Goal: Task Accomplishment & Management: Complete application form

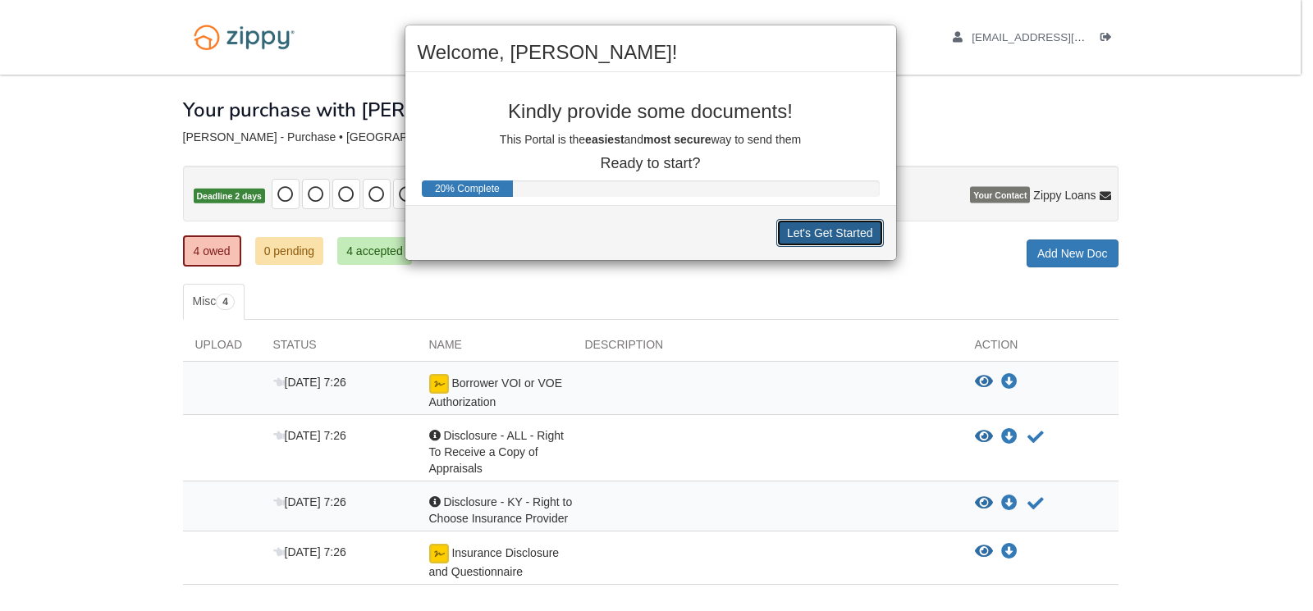
click at [836, 227] on button "Let's Get Started" at bounding box center [830, 233] width 108 height 28
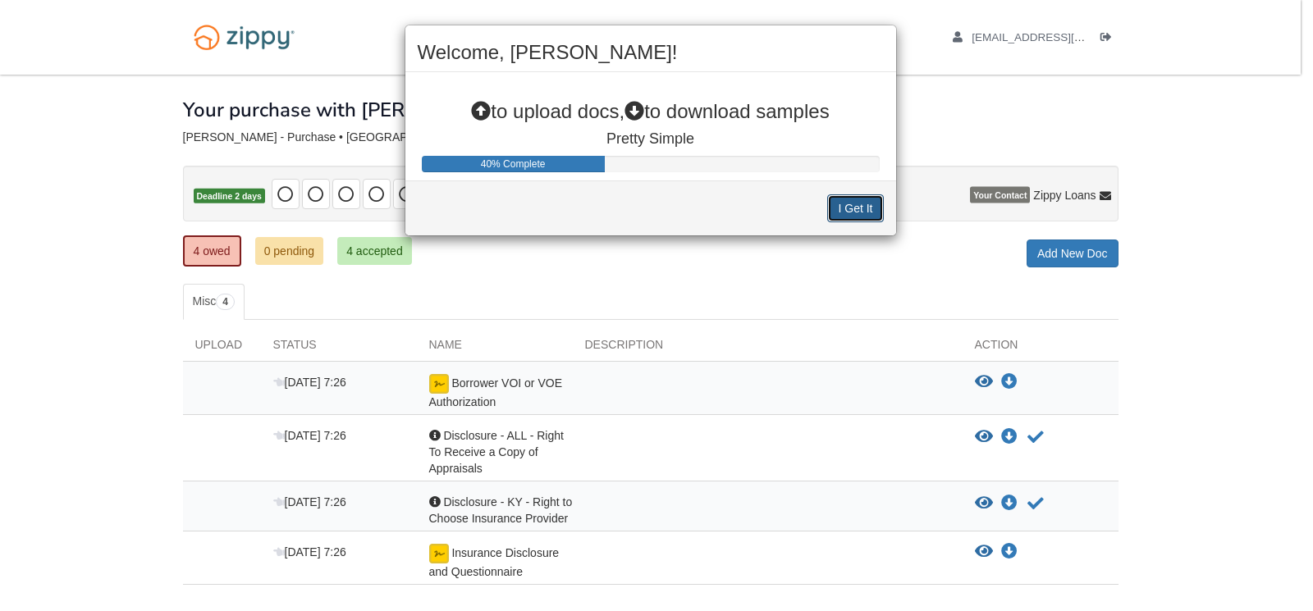
click at [850, 205] on button "I Get It" at bounding box center [855, 209] width 56 height 28
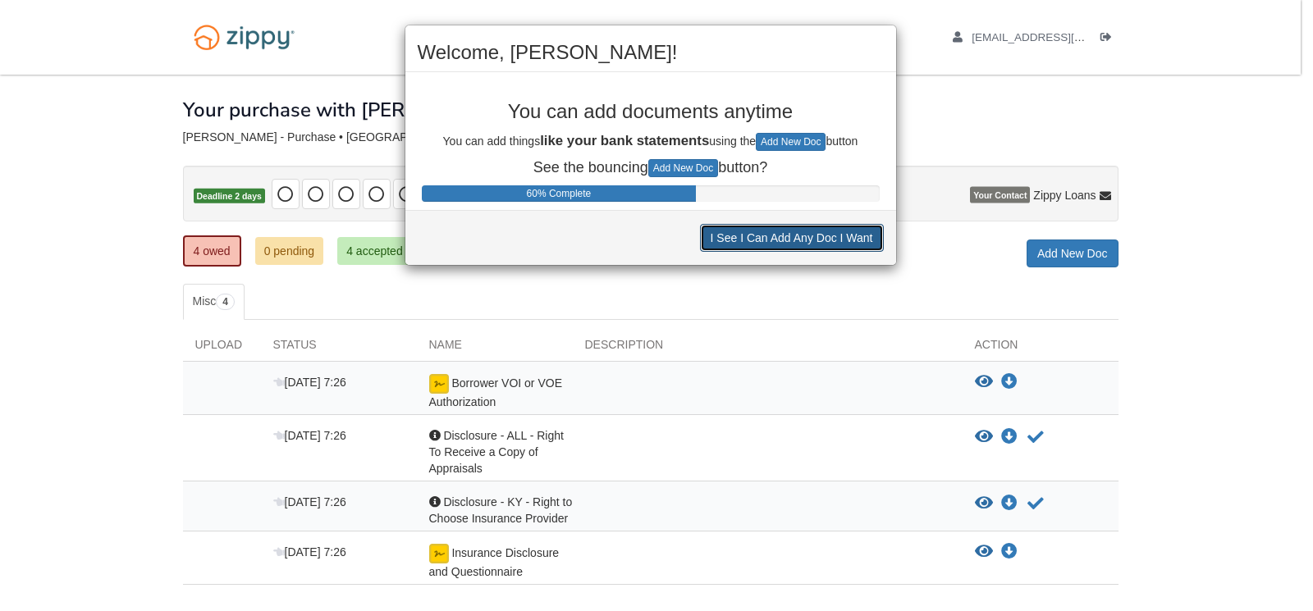
click at [815, 236] on button "I See I Can Add Any Doc I Want" at bounding box center [792, 238] width 184 height 28
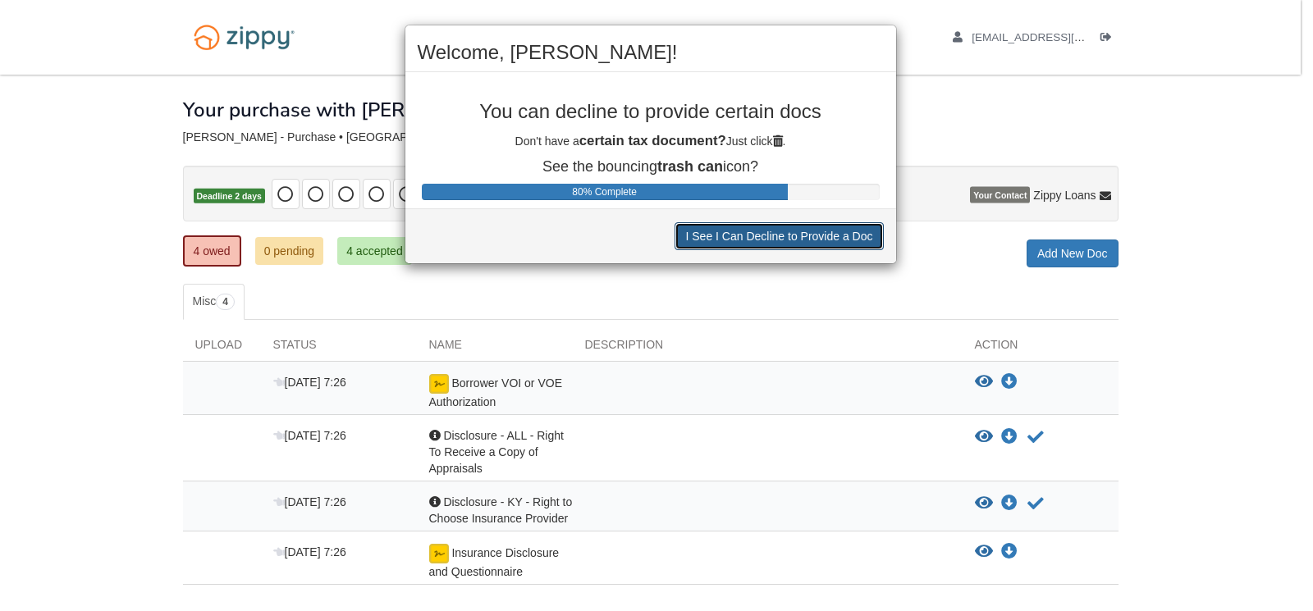
click at [815, 233] on button "I See I Can Decline to Provide a Doc" at bounding box center [779, 236] width 208 height 28
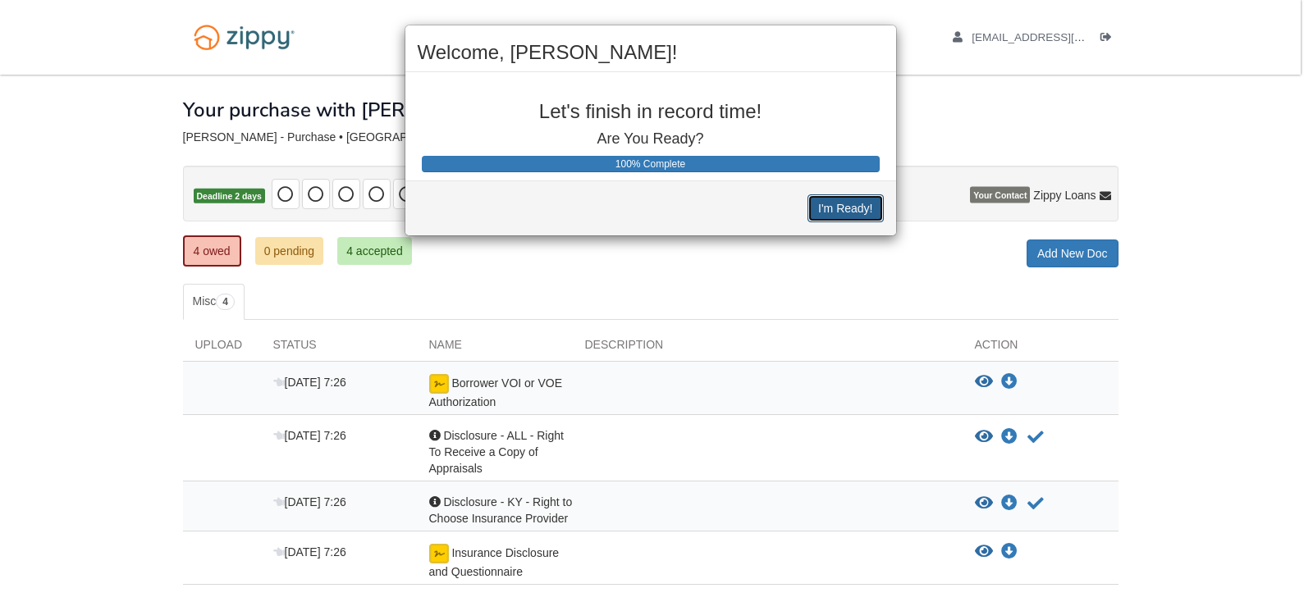
click at [841, 202] on button "I'm Ready!" at bounding box center [846, 209] width 76 height 28
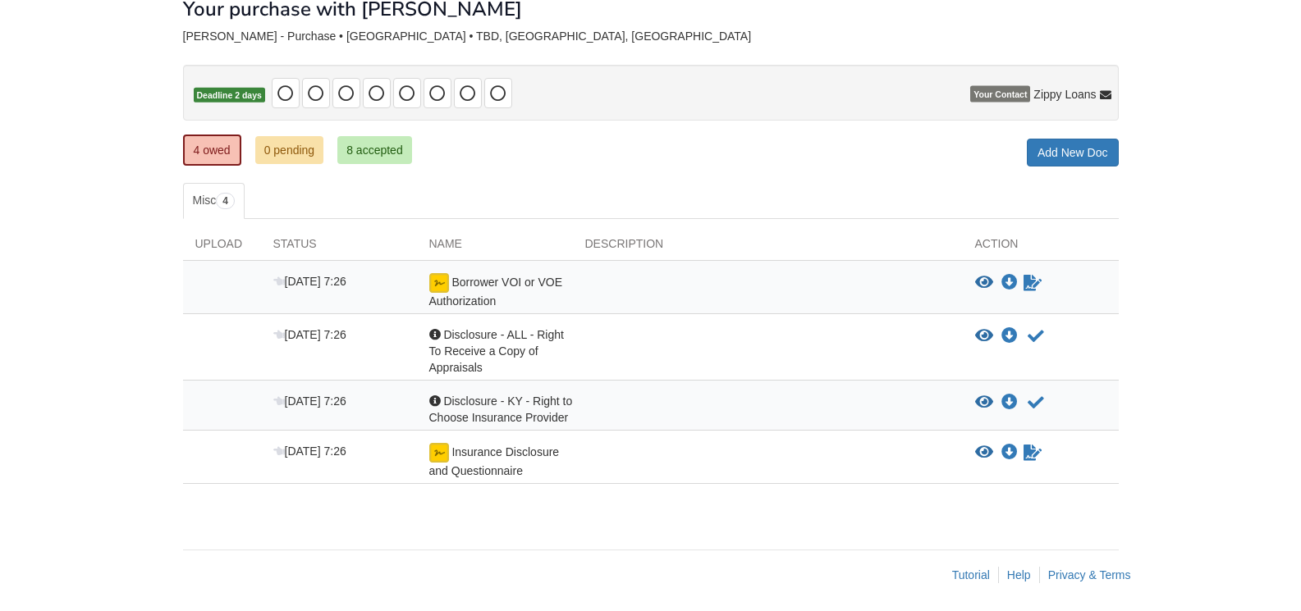
scroll to position [105, 0]
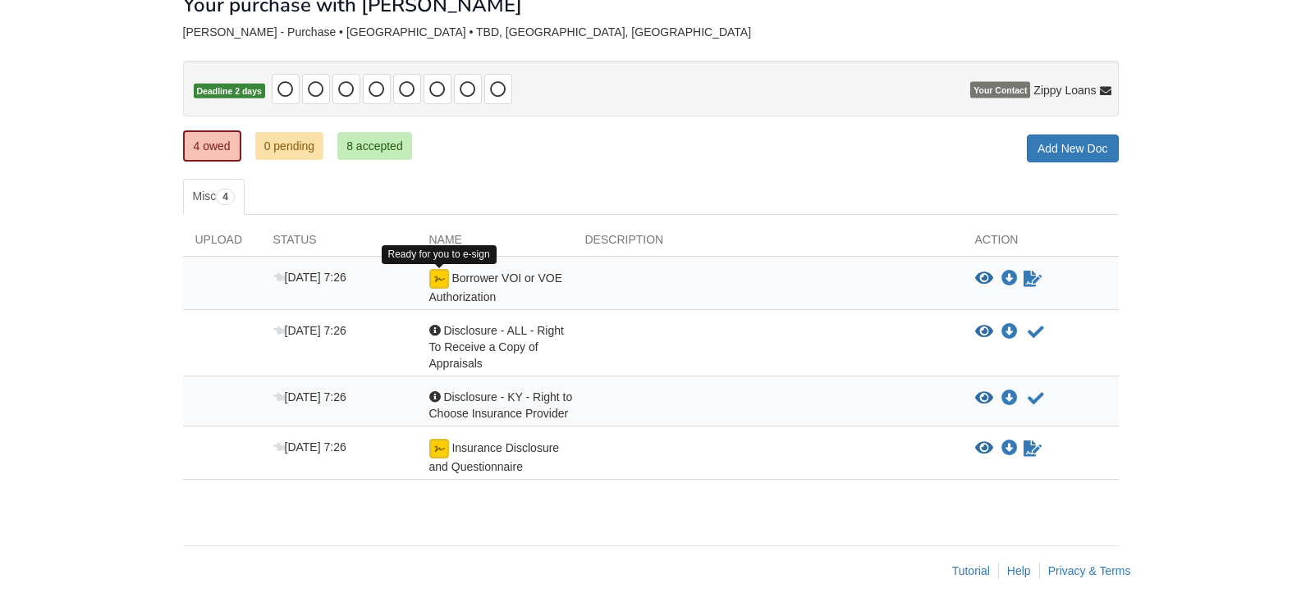
click at [439, 277] on img at bounding box center [439, 279] width 20 height 20
click at [217, 140] on link "4 owed" at bounding box center [212, 146] width 58 height 31
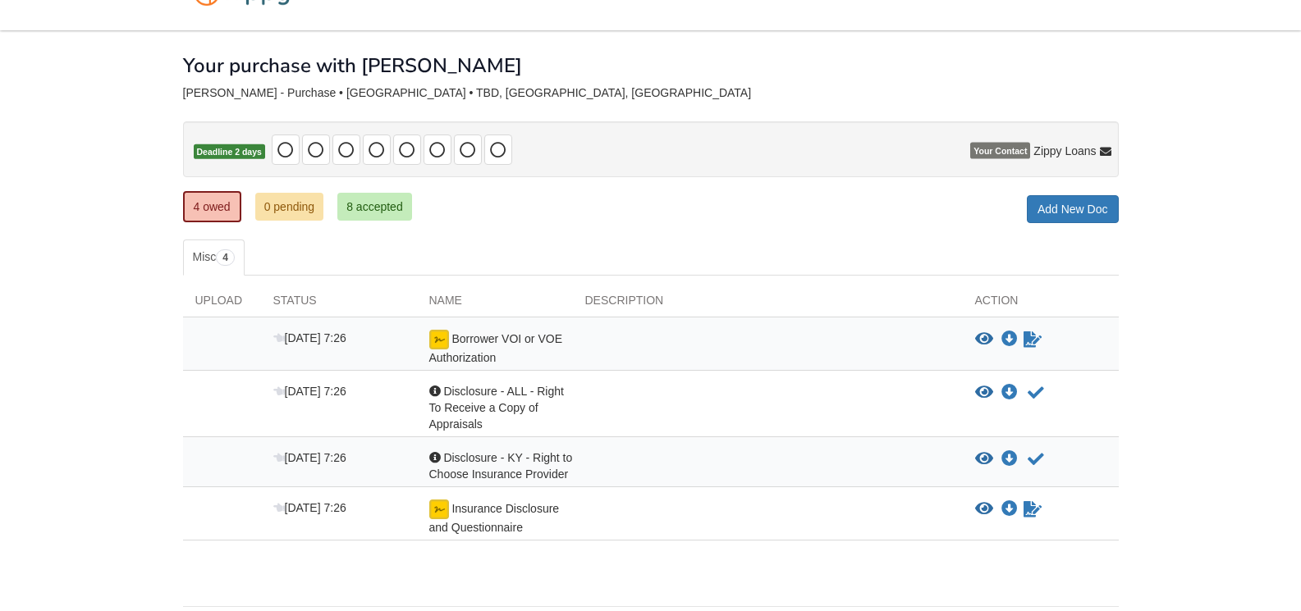
scroll to position [82, 0]
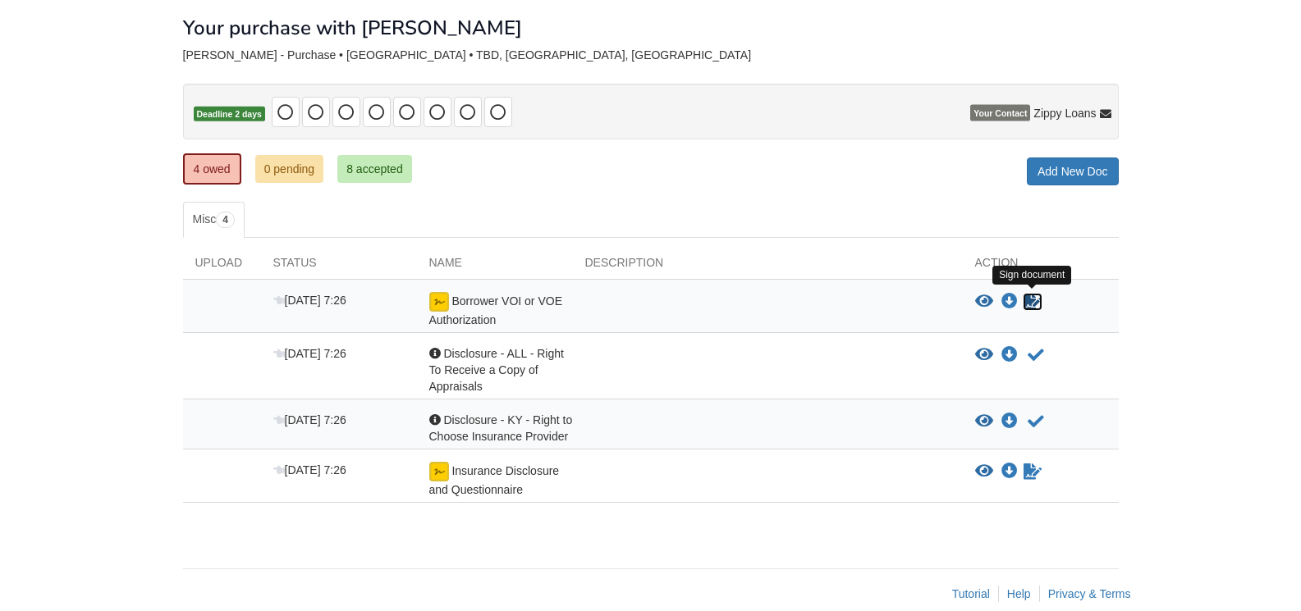
click at [1028, 295] on icon "Sign Form" at bounding box center [1033, 302] width 18 height 16
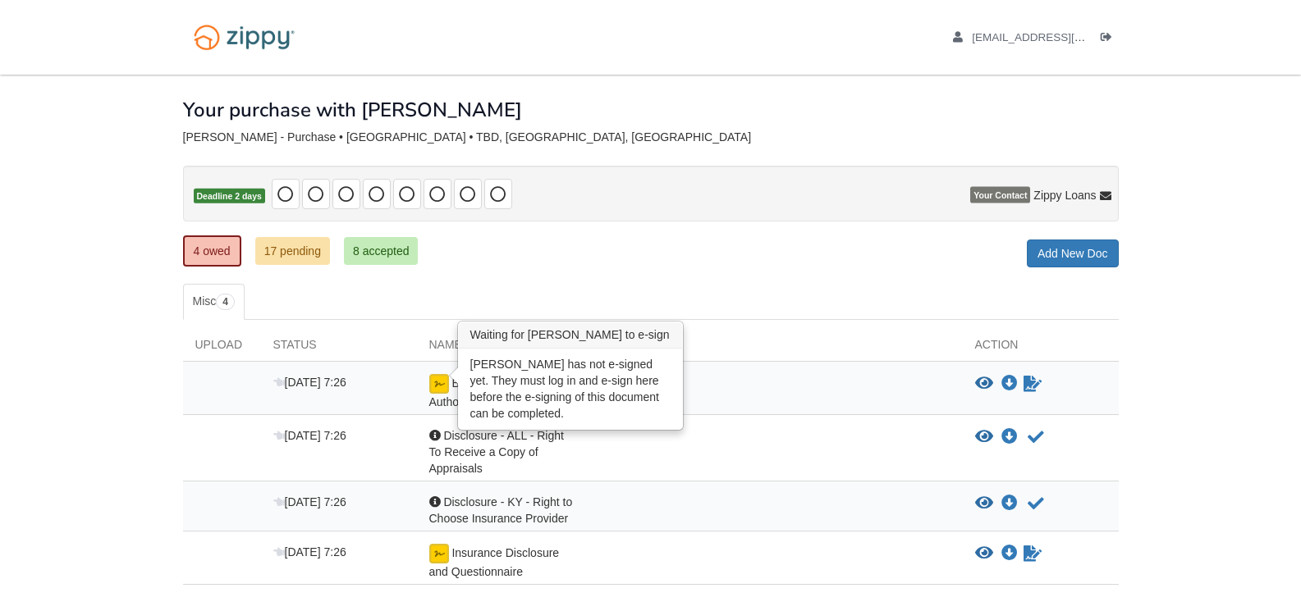
click at [442, 381] on img at bounding box center [439, 384] width 20 height 20
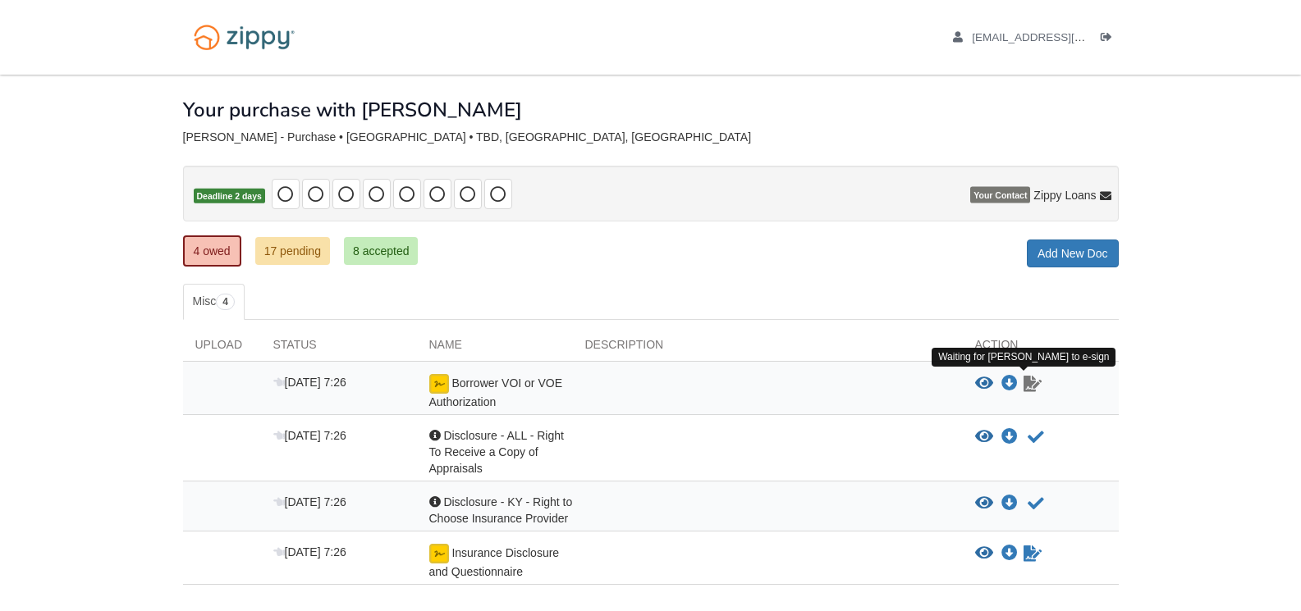
click at [1028, 385] on icon "Waiting for your co-borrower to e-sign" at bounding box center [1033, 384] width 18 height 16
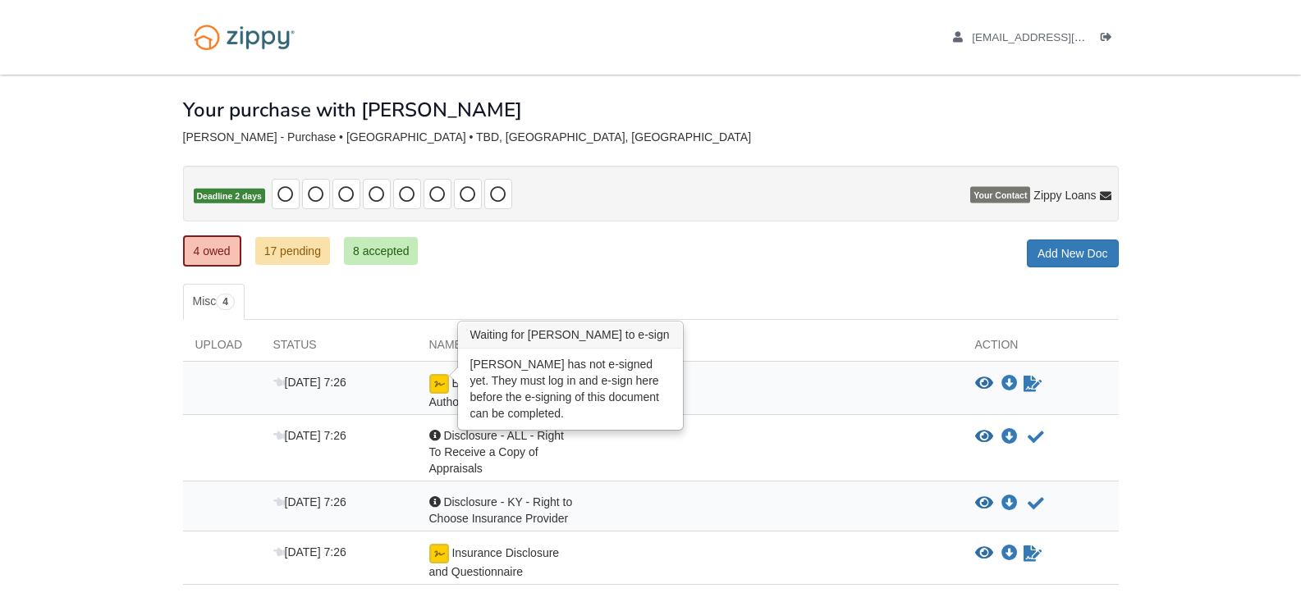
click at [442, 385] on img at bounding box center [439, 384] width 20 height 20
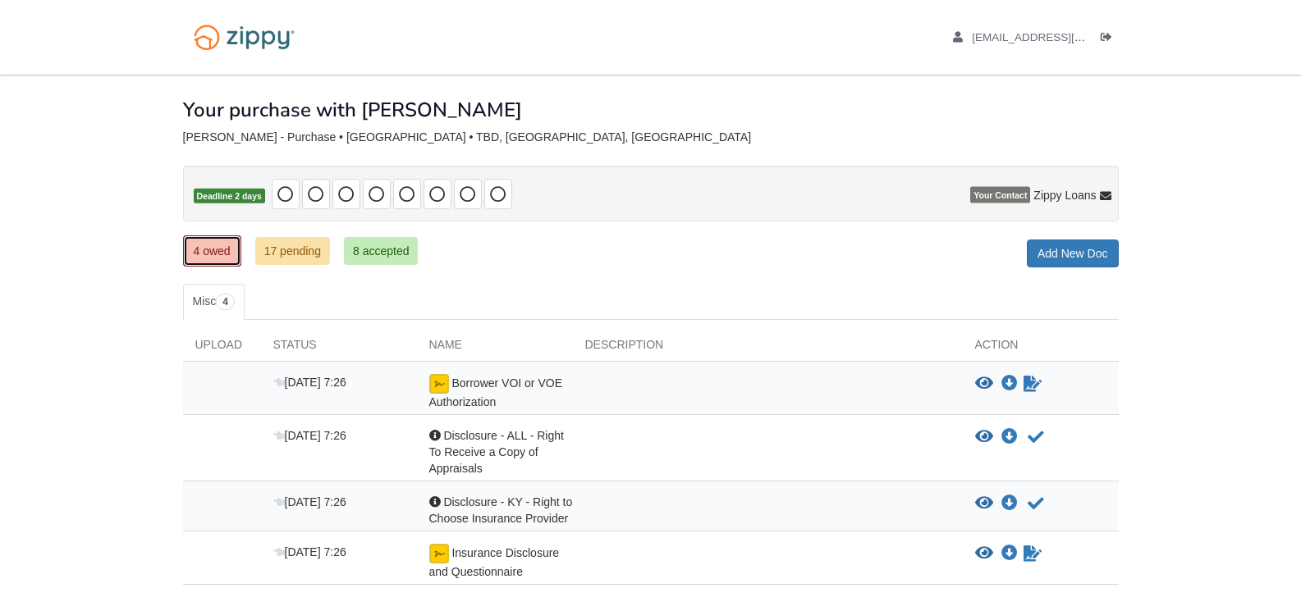
click at [214, 250] on link "4 owed" at bounding box center [212, 251] width 58 height 31
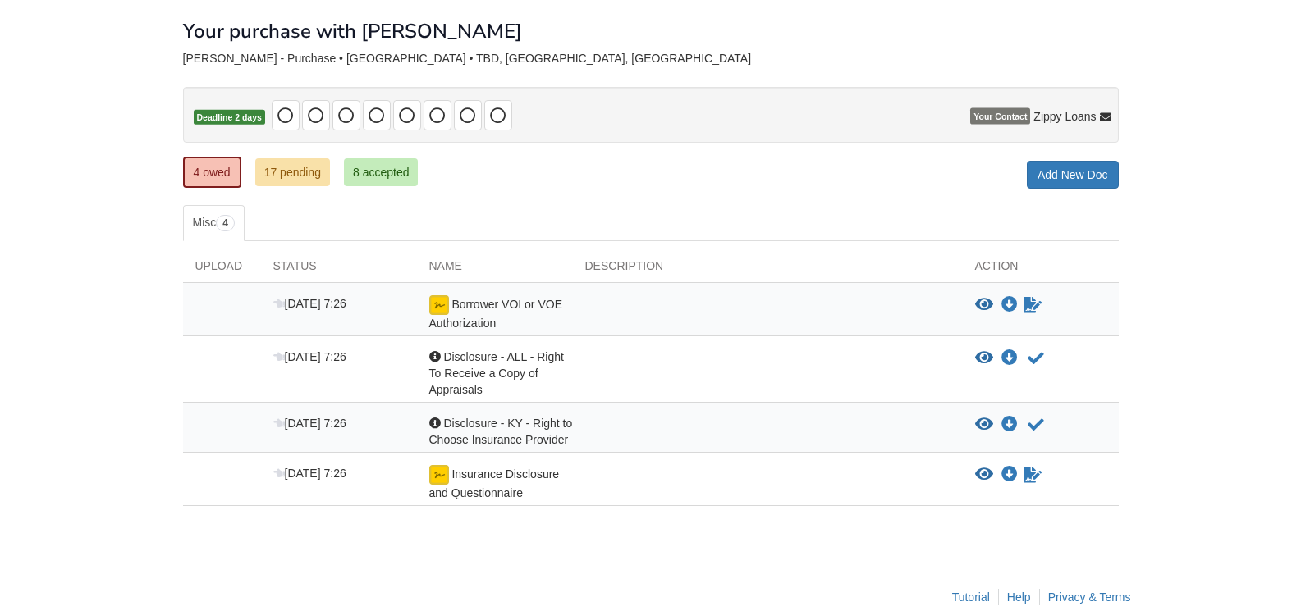
scroll to position [105, 0]
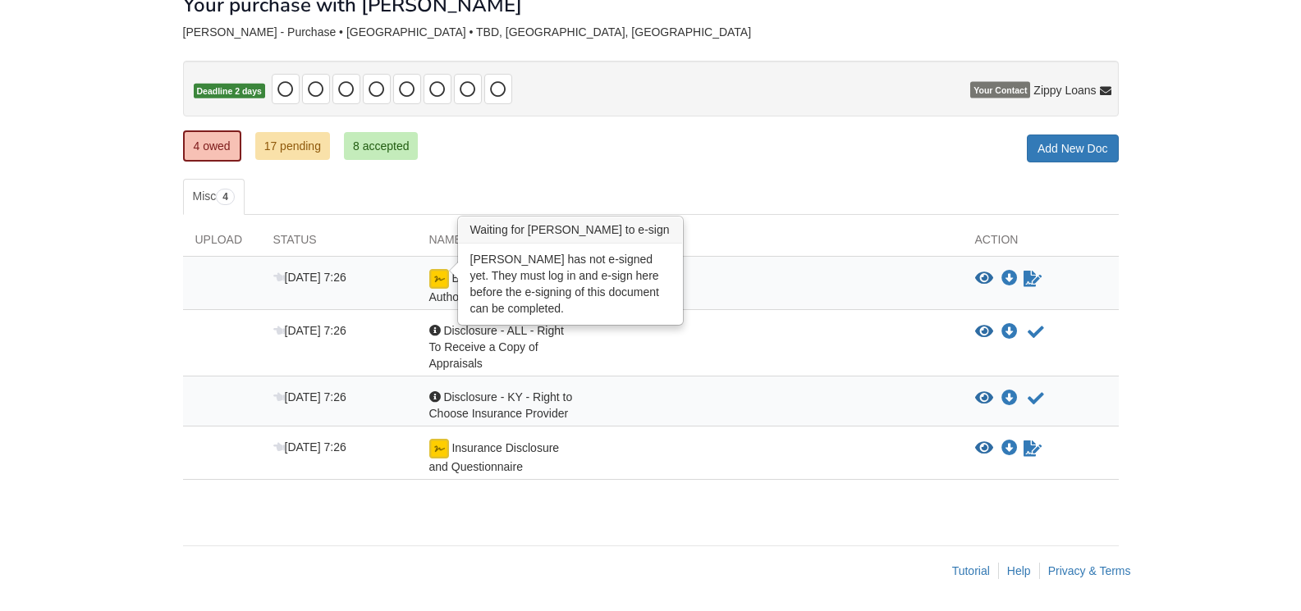
click at [434, 274] on img at bounding box center [439, 279] width 20 height 20
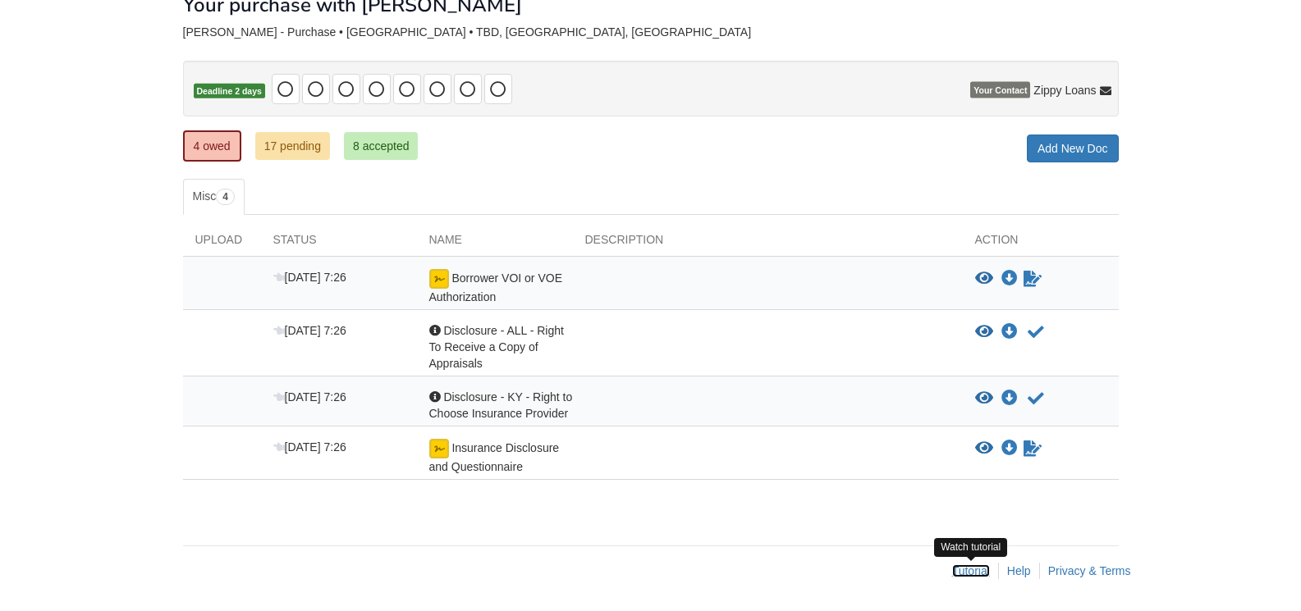
click at [973, 568] on link "Tutorial" at bounding box center [971, 571] width 38 height 13
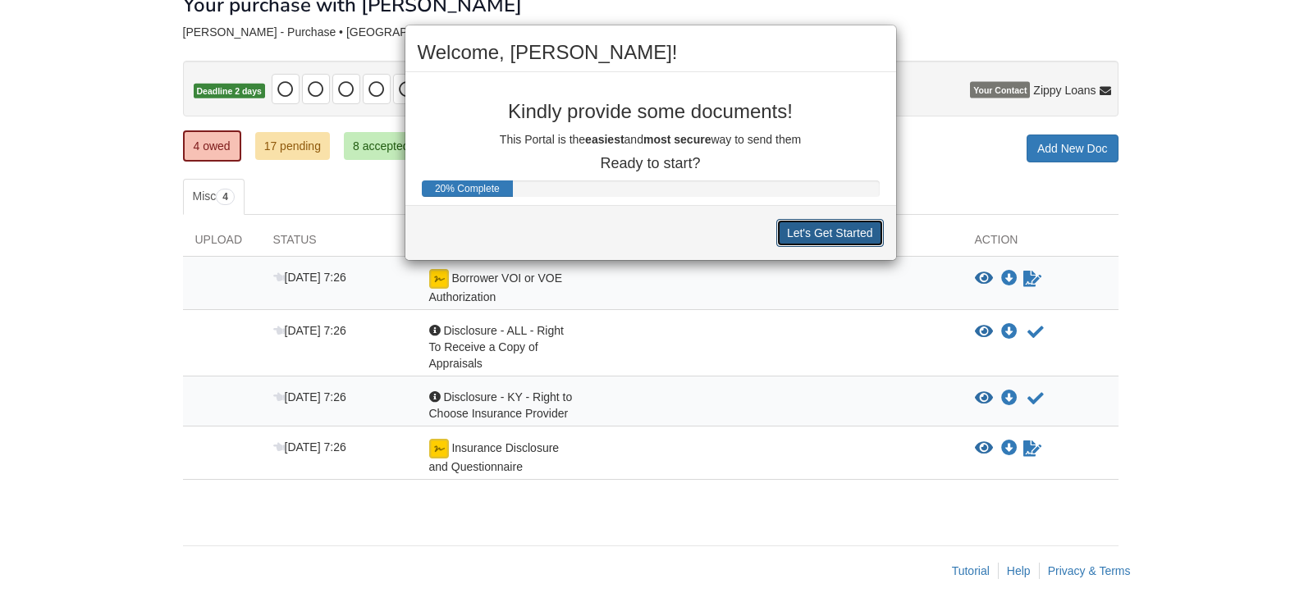
click at [841, 232] on button "Let's Get Started" at bounding box center [830, 233] width 108 height 28
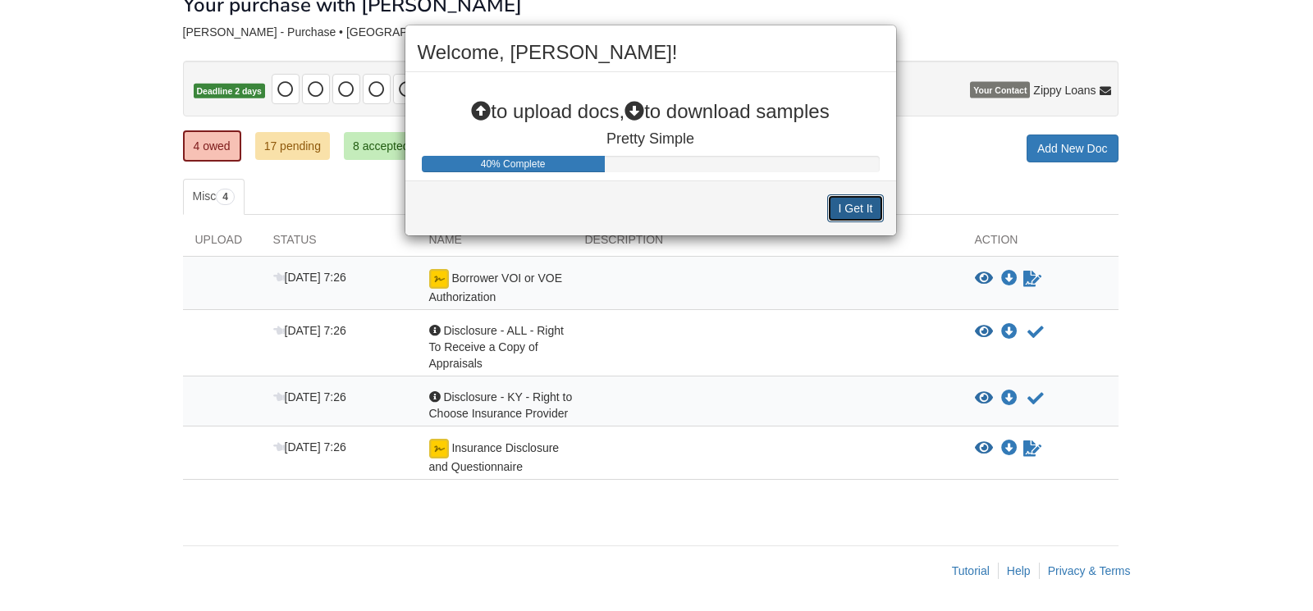
click at [844, 208] on button "I Get It" at bounding box center [855, 209] width 56 height 28
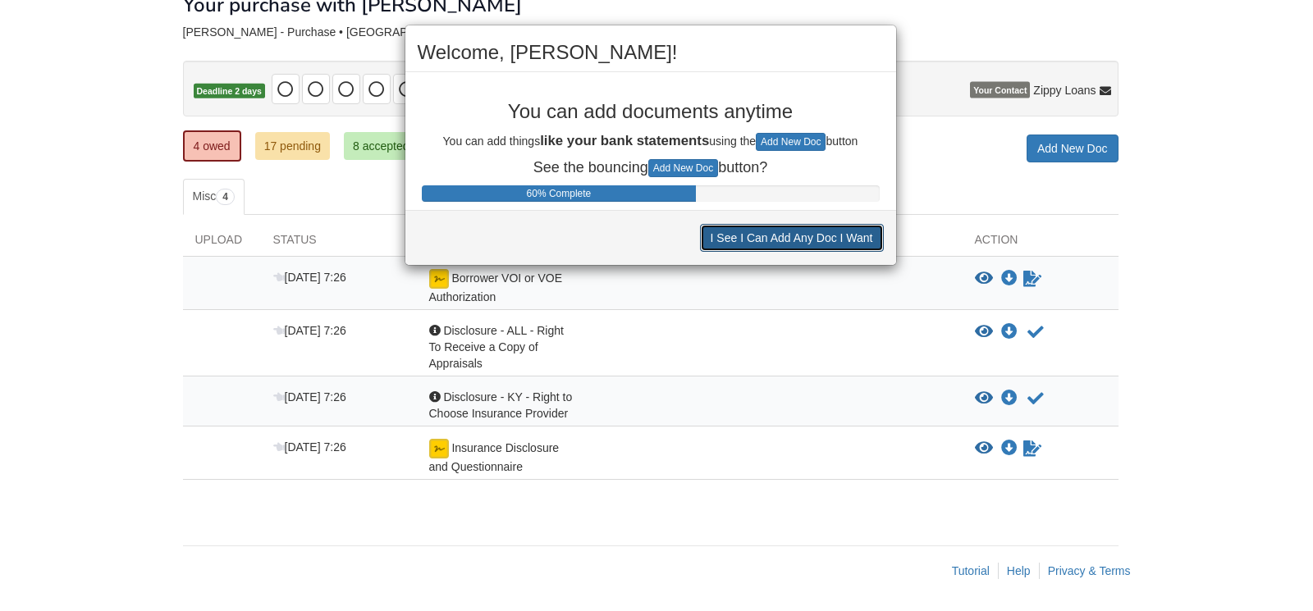
click at [792, 239] on button "I See I Can Add Any Doc I Want" at bounding box center [792, 238] width 184 height 28
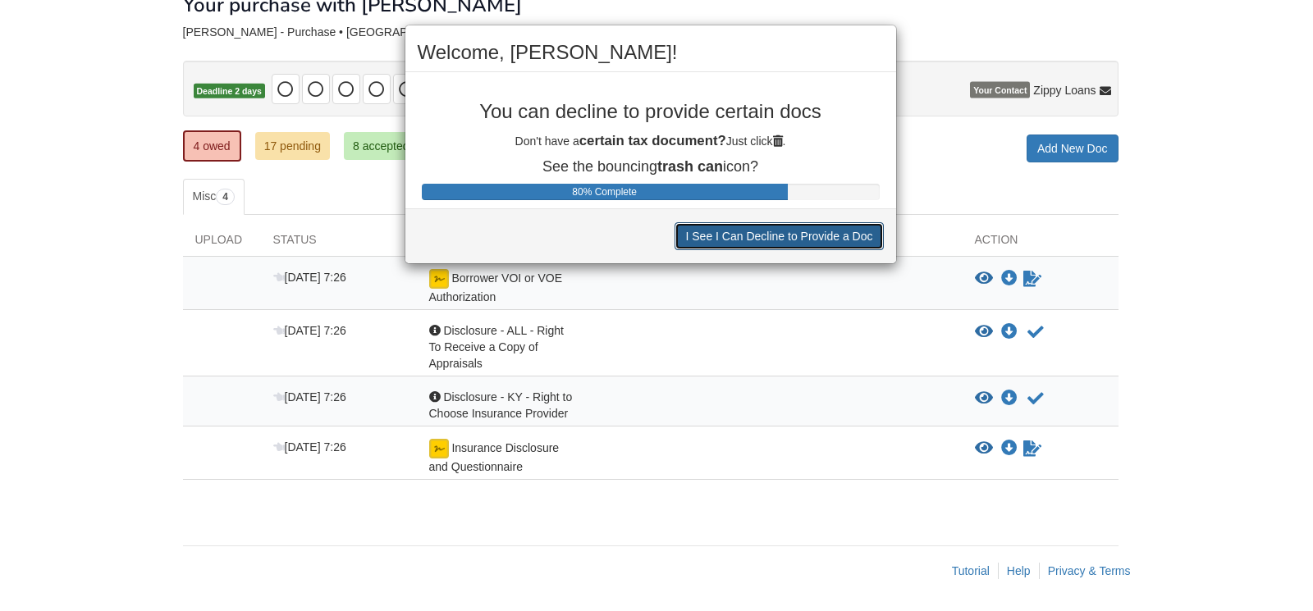
click at [792, 239] on button "I See I Can Decline to Provide a Doc" at bounding box center [779, 236] width 208 height 28
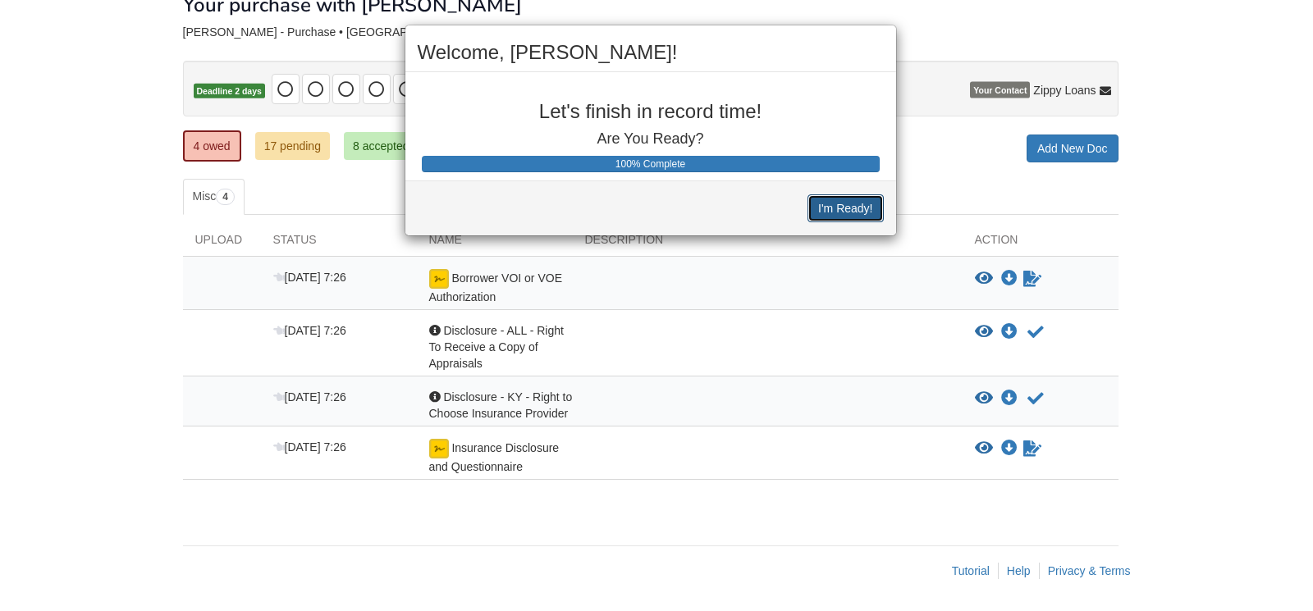
click at [834, 208] on button "I'm Ready!" at bounding box center [846, 209] width 76 height 28
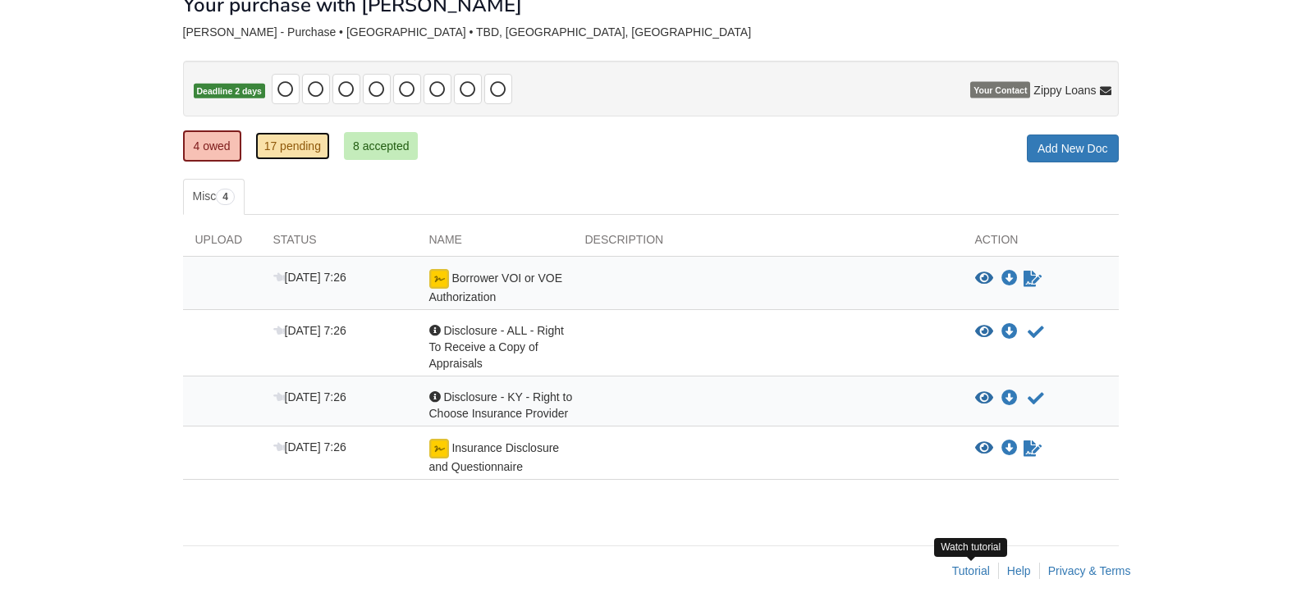
click at [281, 140] on link "17 pending" at bounding box center [292, 146] width 75 height 28
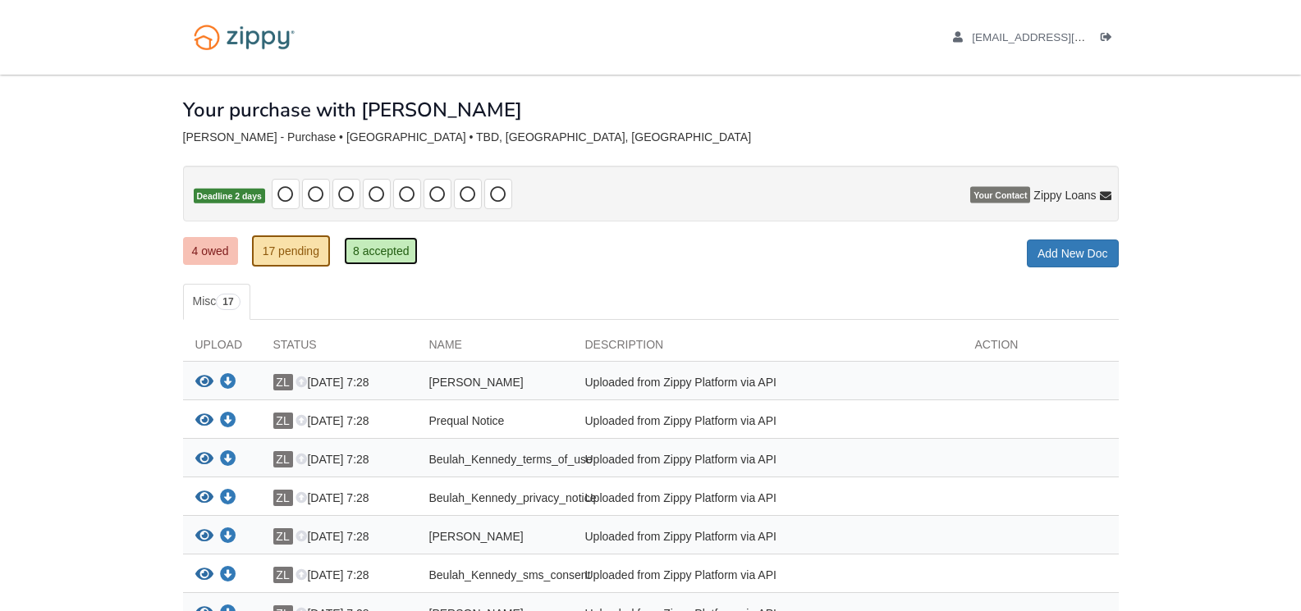
click at [379, 250] on link "8 accepted" at bounding box center [381, 251] width 75 height 28
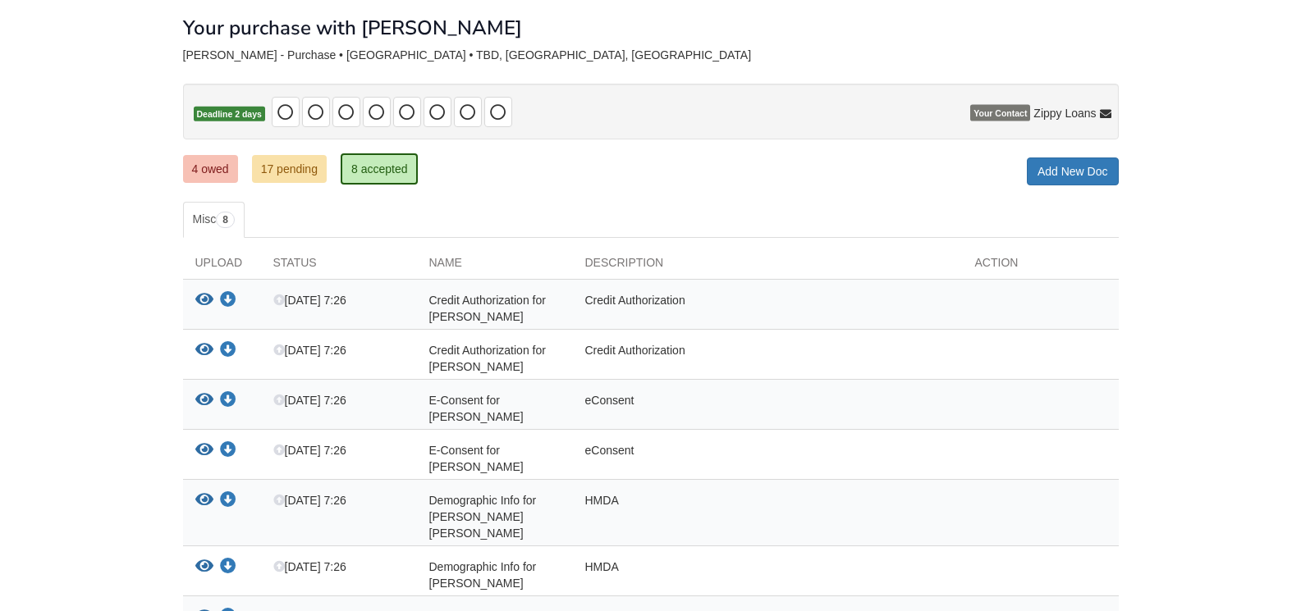
scroll to position [164, 0]
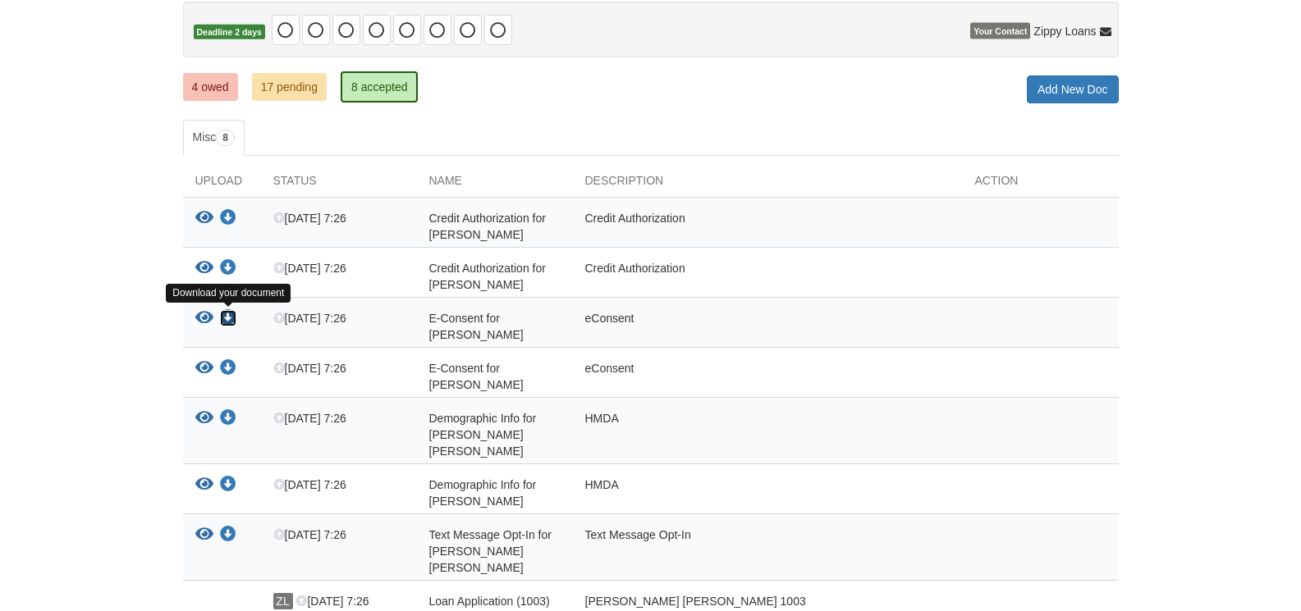
click at [228, 318] on icon "Download E-Consent for Beulah Kennedy" at bounding box center [228, 318] width 16 height 16
click at [230, 137] on span "8" at bounding box center [225, 138] width 19 height 16
click at [214, 87] on link "4 owed" at bounding box center [210, 87] width 55 height 28
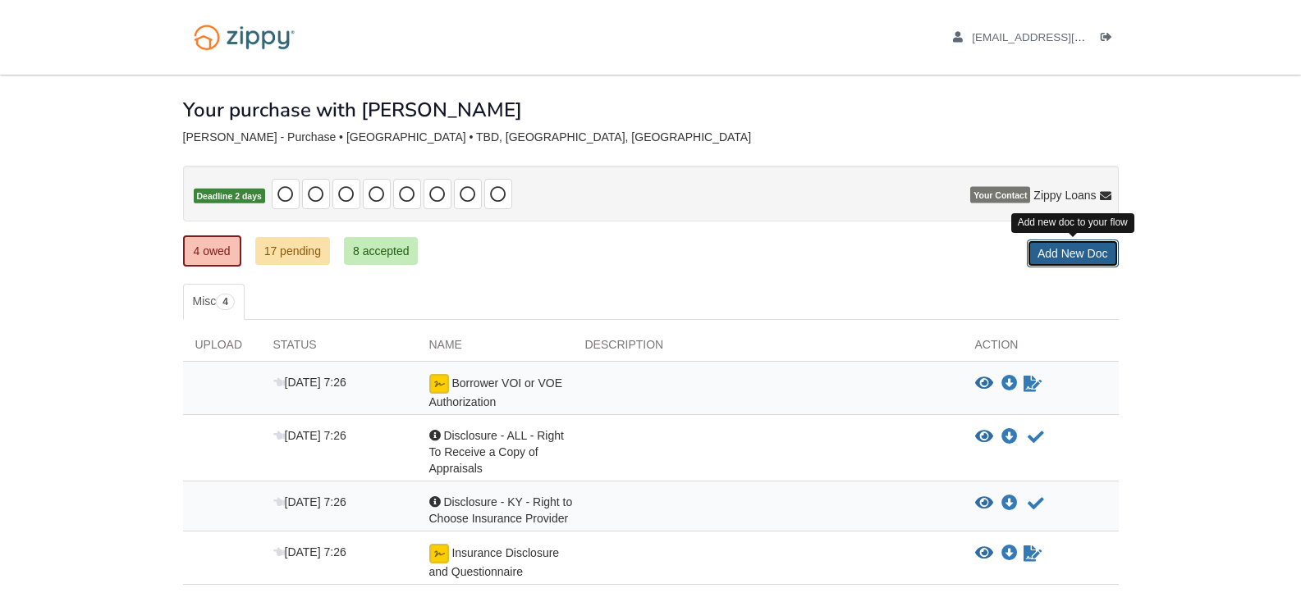
click at [1062, 253] on link "Add New Doc" at bounding box center [1073, 254] width 92 height 28
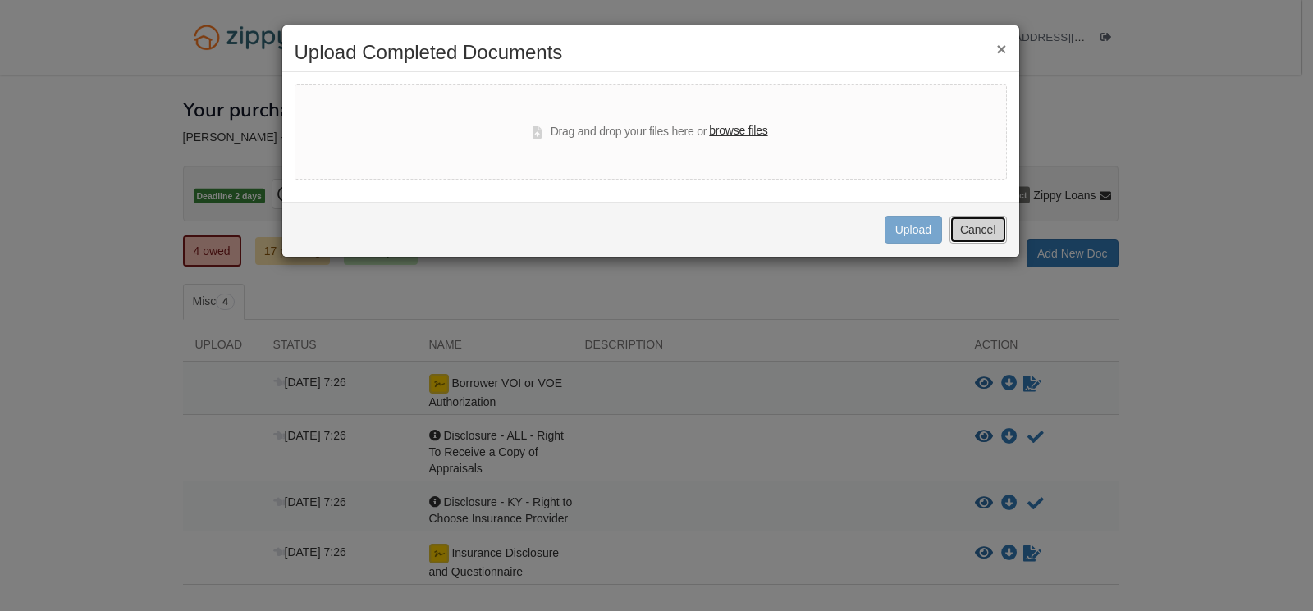
click at [967, 230] on button "Cancel" at bounding box center [978, 230] width 57 height 28
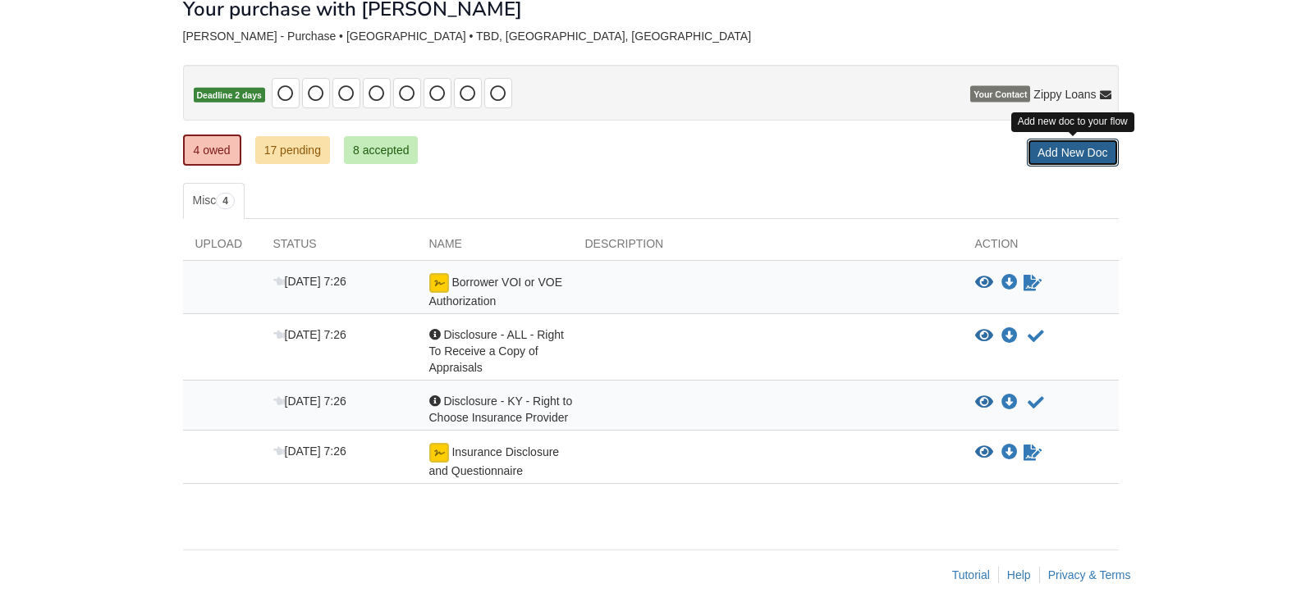
scroll to position [105, 0]
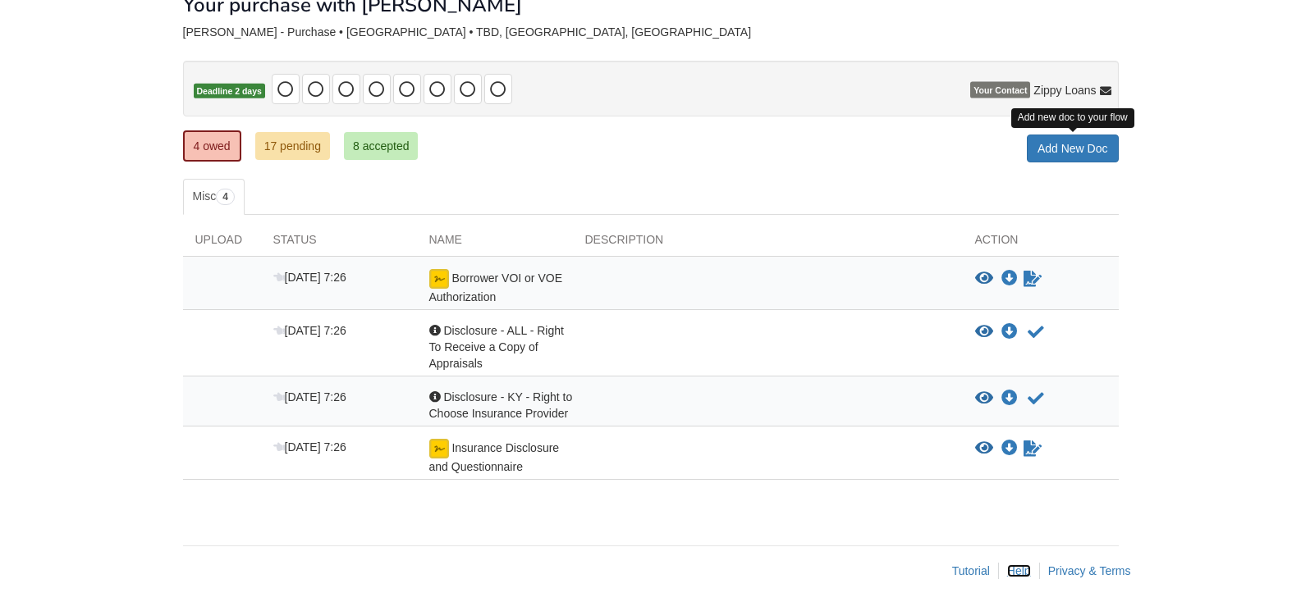
click at [1019, 569] on link "Help" at bounding box center [1019, 571] width 24 height 13
click at [975, 565] on link "Tutorial" at bounding box center [971, 571] width 38 height 13
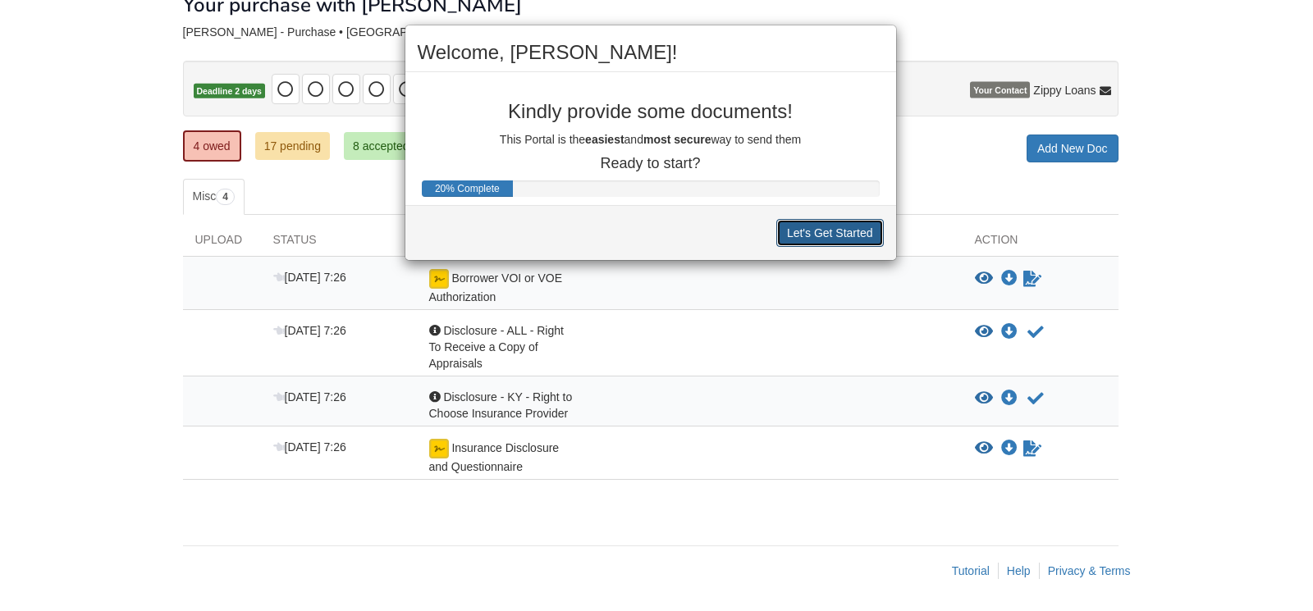
click at [828, 233] on button "Let's Get Started" at bounding box center [830, 233] width 108 height 28
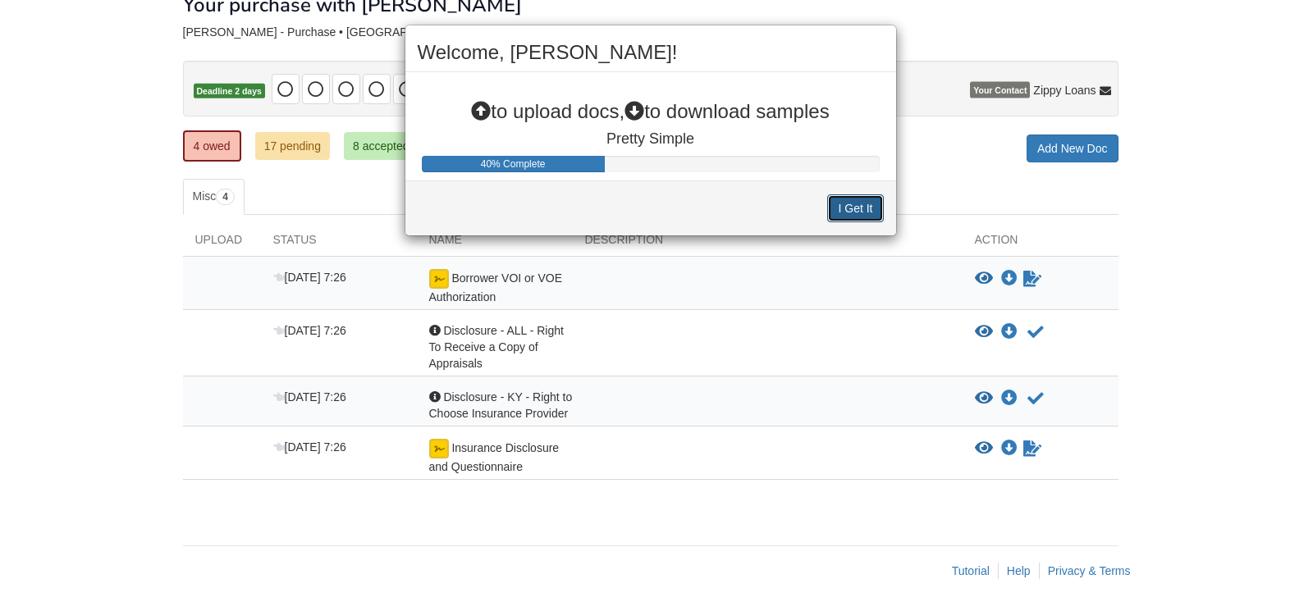
click at [863, 206] on button "I Get It" at bounding box center [855, 209] width 56 height 28
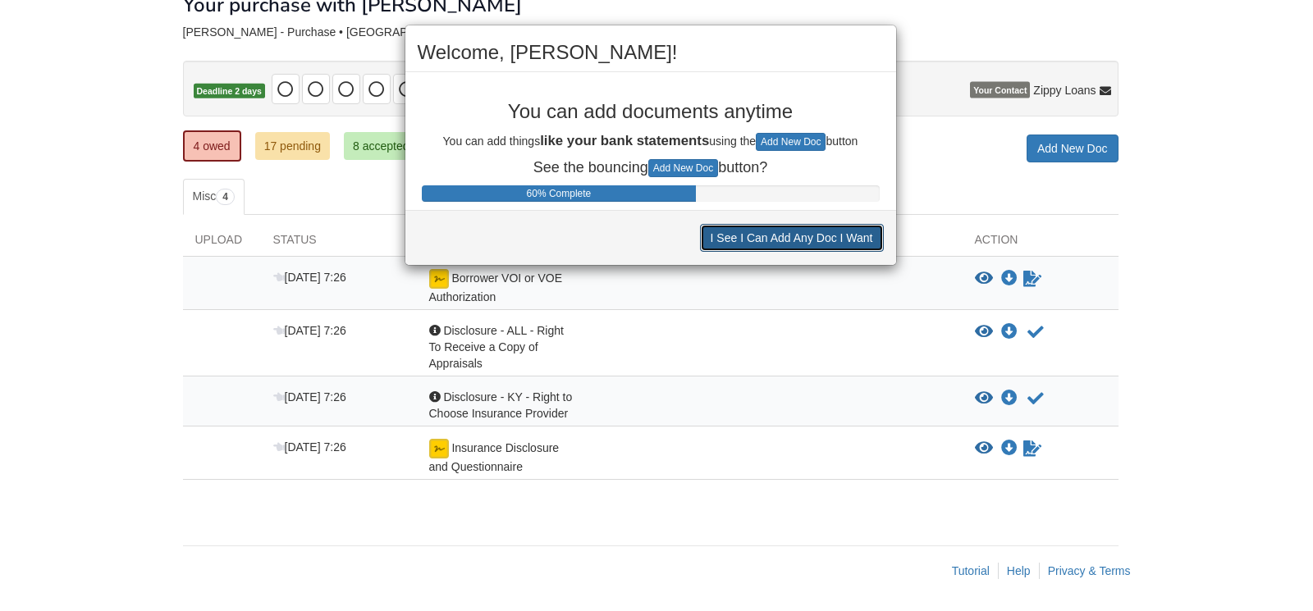
click at [843, 237] on button "I See I Can Add Any Doc I Want" at bounding box center [792, 238] width 184 height 28
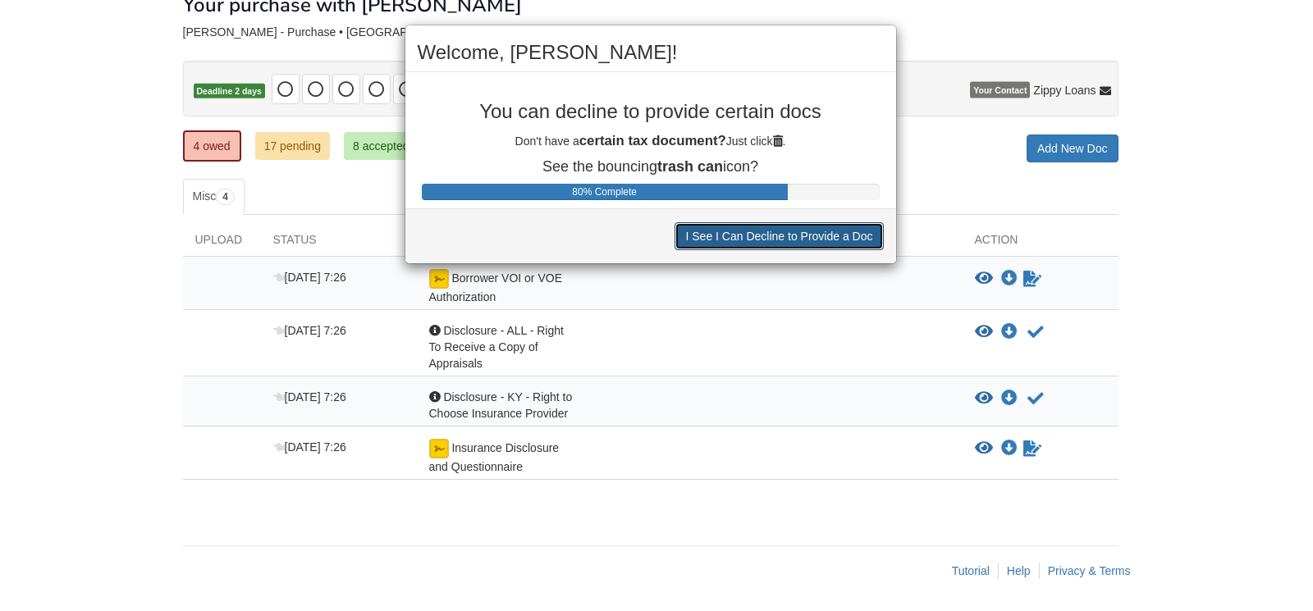
click at [843, 237] on button "I See I Can Decline to Provide a Doc" at bounding box center [779, 236] width 208 height 28
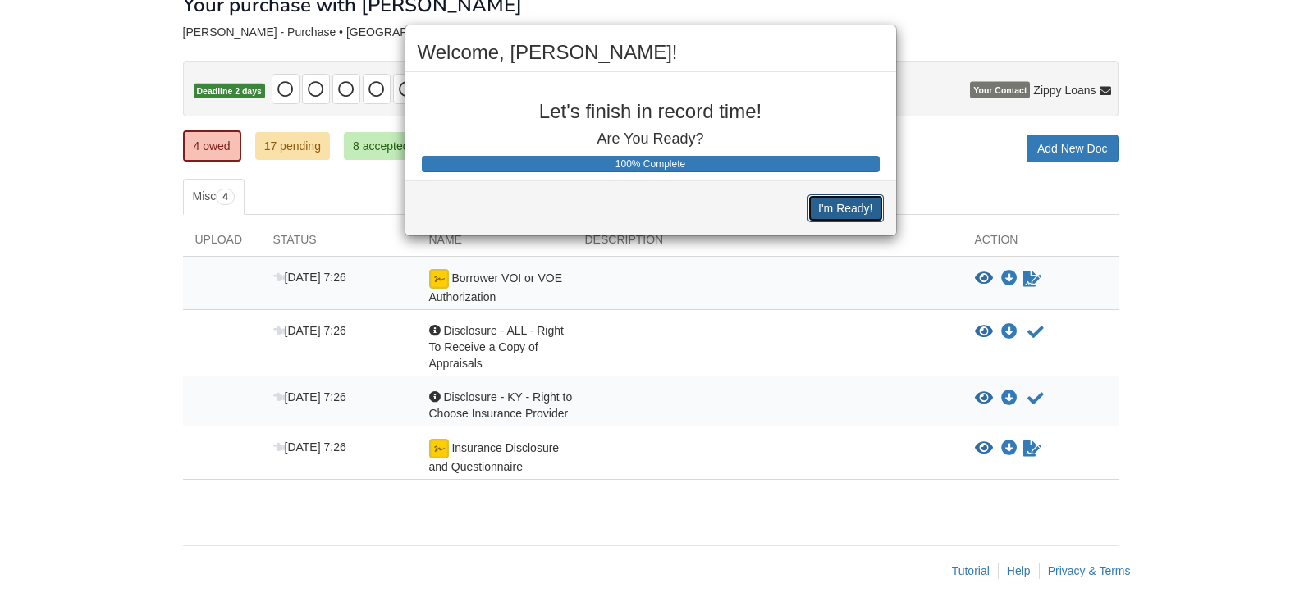
click at [863, 213] on button "I'm Ready!" at bounding box center [846, 209] width 76 height 28
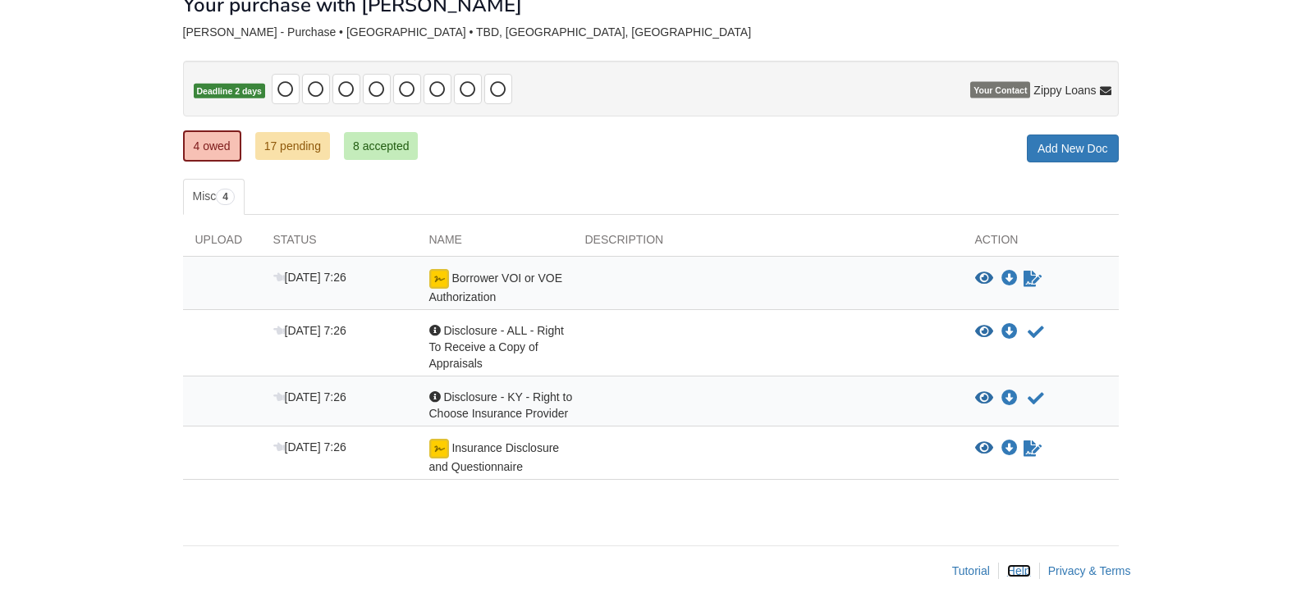
click at [1019, 567] on link "Help" at bounding box center [1019, 571] width 24 height 13
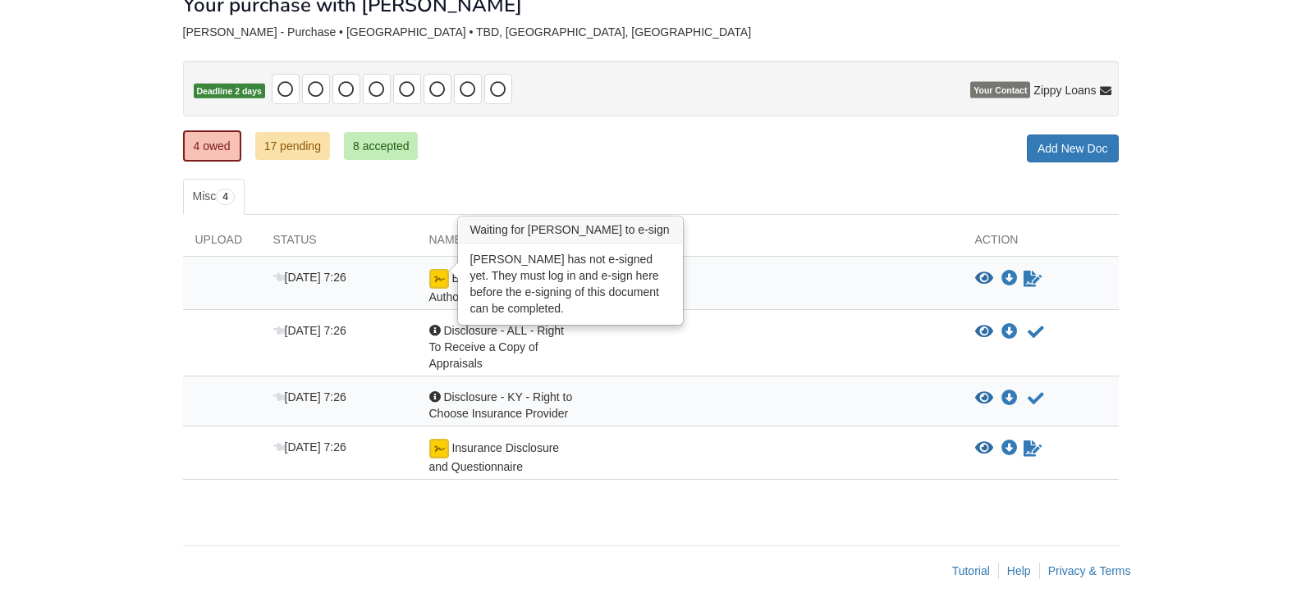
click at [437, 282] on img at bounding box center [439, 279] width 20 height 20
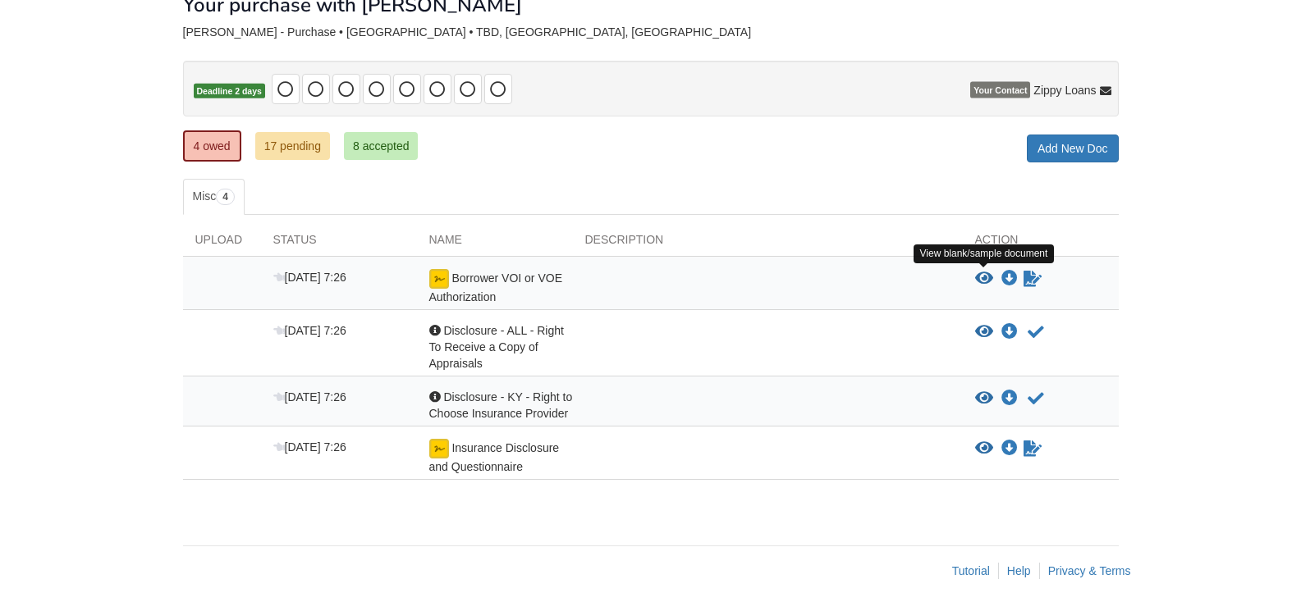
click at [982, 275] on icon "View Borrower VOI or VOE Authorization" at bounding box center [984, 279] width 18 height 16
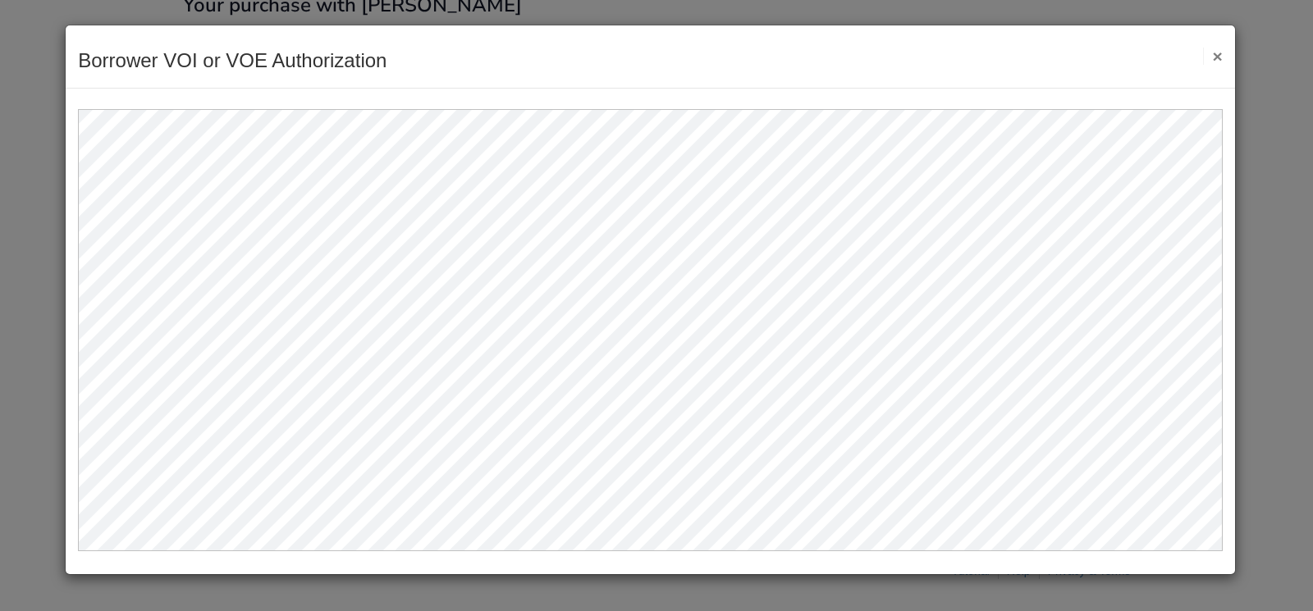
click at [1212, 53] on button "×" at bounding box center [1212, 56] width 19 height 17
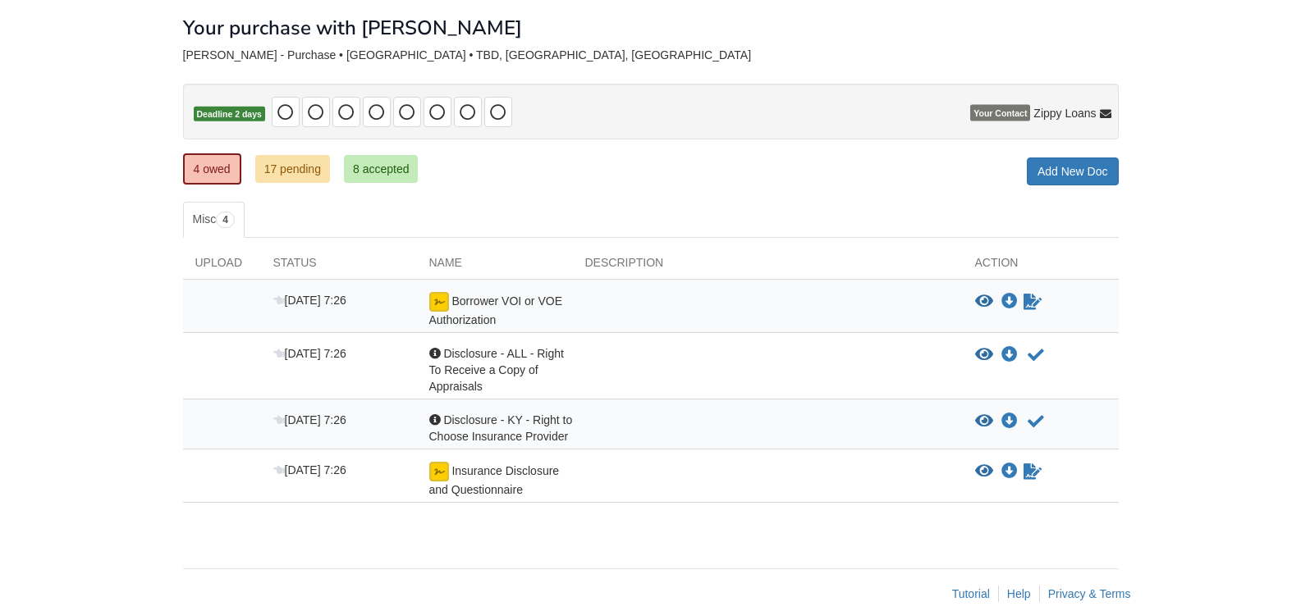
scroll to position [0, 0]
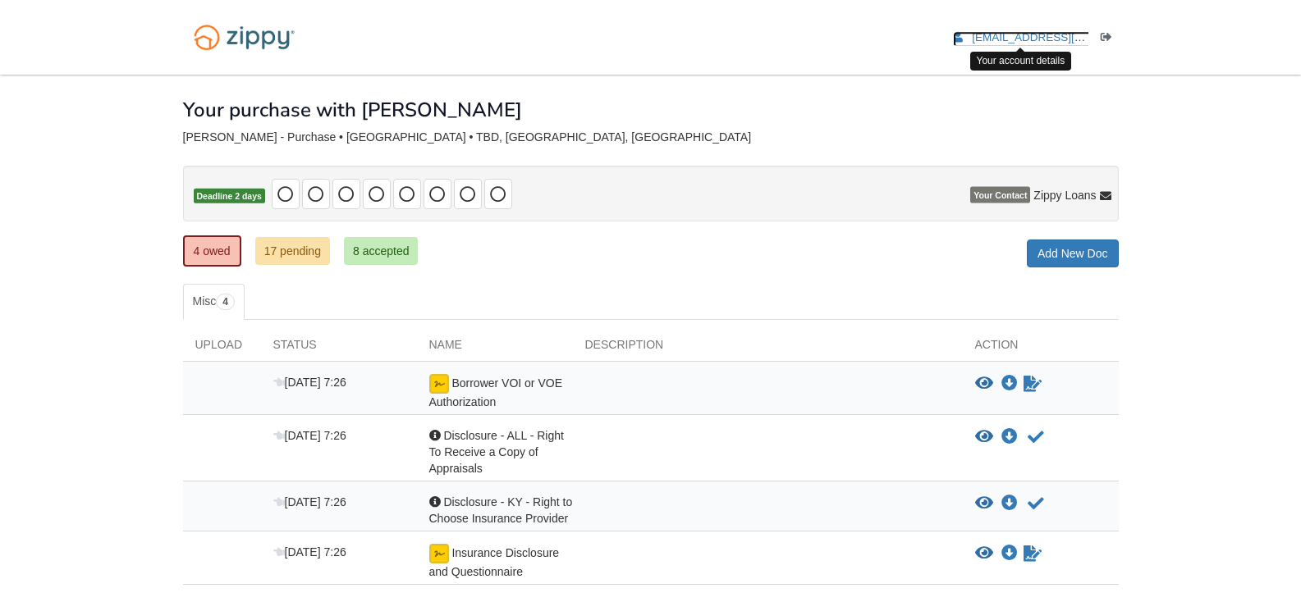
click at [1038, 38] on span "[EMAIL_ADDRESS][DOMAIN_NAME]" at bounding box center [1066, 37] width 188 height 12
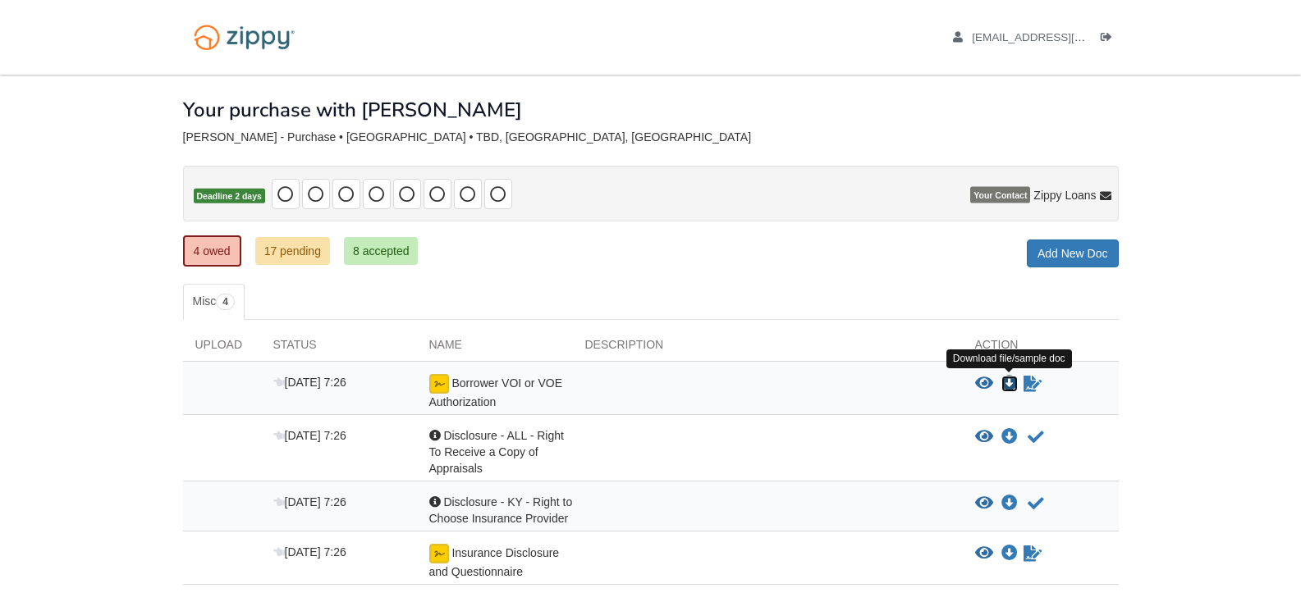
click at [1008, 381] on icon "Download Borrower VOI or VOE Authorization" at bounding box center [1009, 384] width 16 height 16
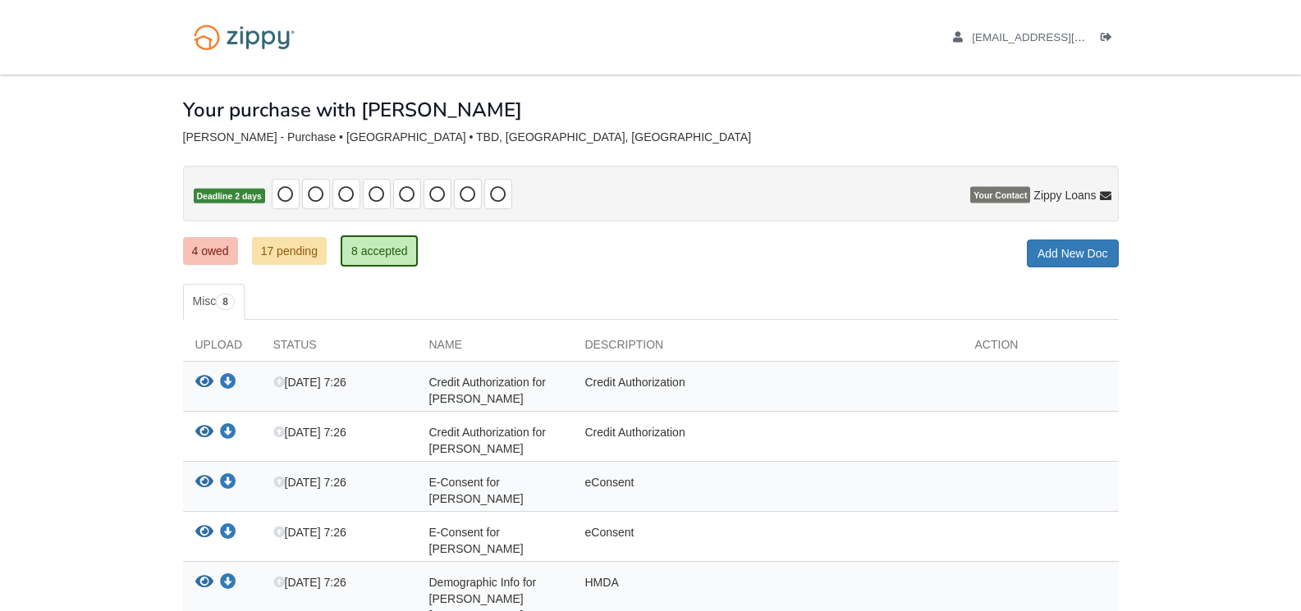
scroll to position [164, 0]
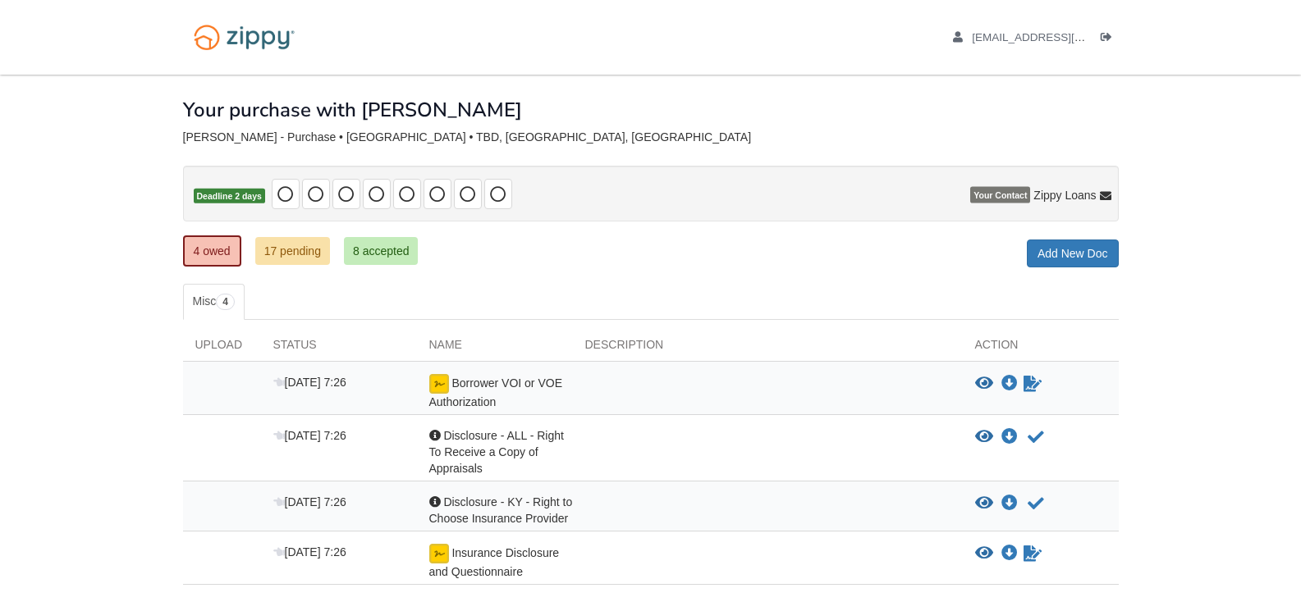
scroll to position [105, 0]
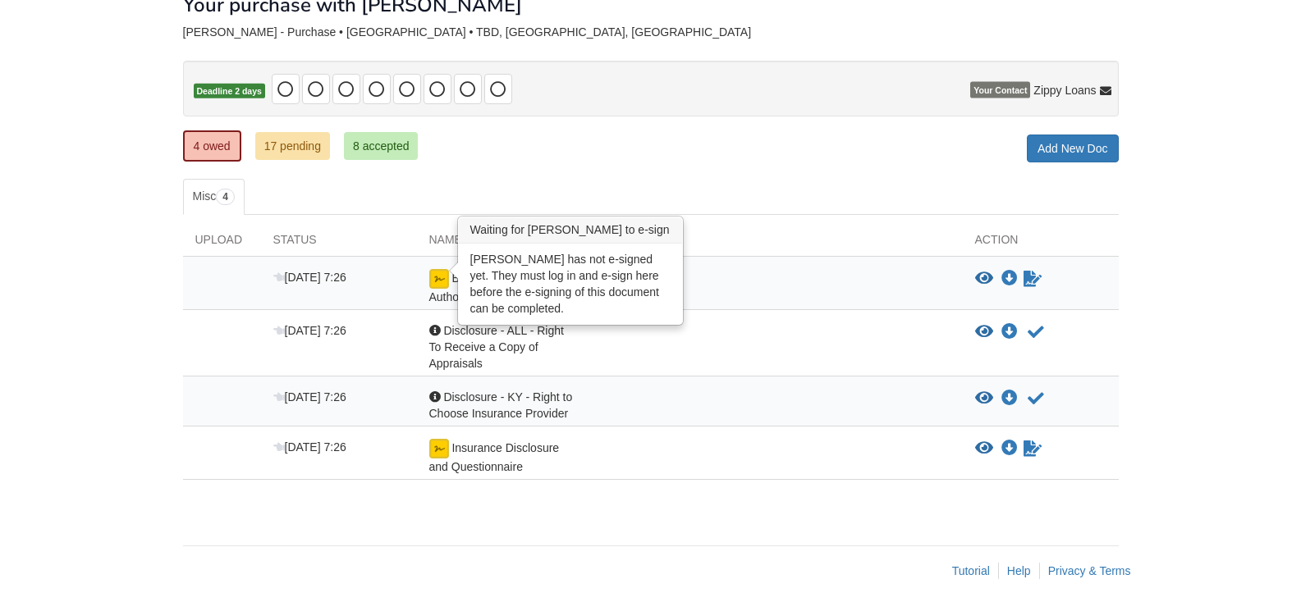
click at [441, 274] on img at bounding box center [439, 279] width 20 height 20
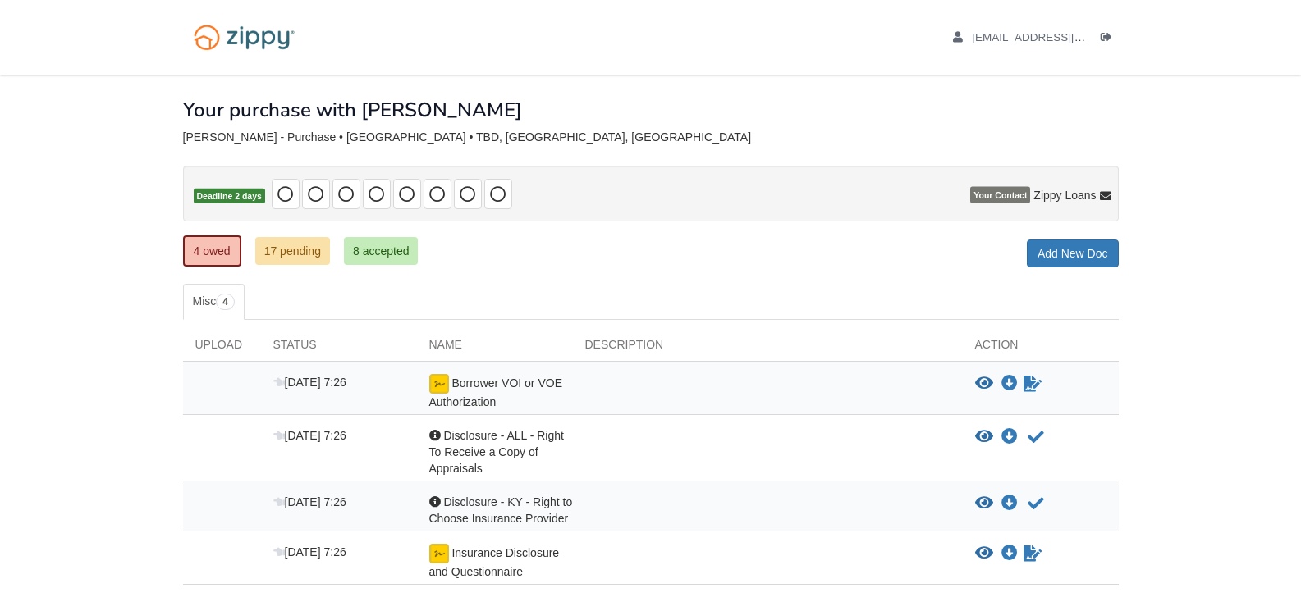
scroll to position [82, 0]
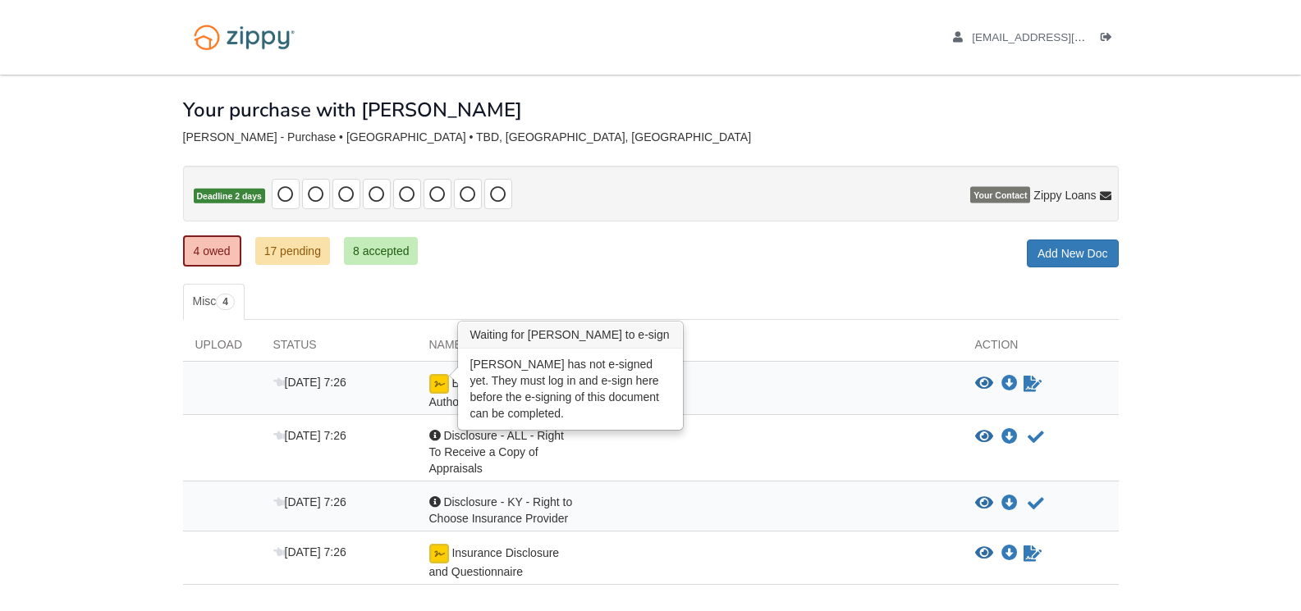
click at [438, 382] on img at bounding box center [439, 384] width 20 height 20
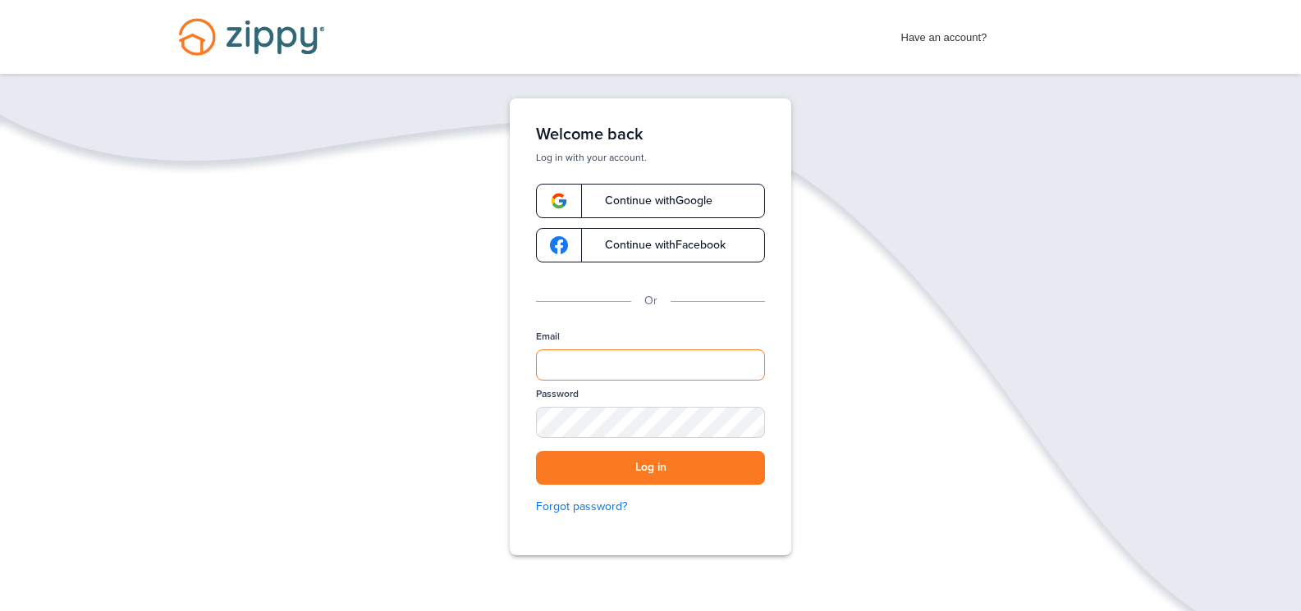
click at [706, 360] on input "Email" at bounding box center [650, 365] width 229 height 31
click at [735, 420] on div "SHOW" at bounding box center [744, 424] width 36 height 16
click at [658, 357] on input "Email" at bounding box center [650, 365] width 229 height 31
type input "**********"
click at [643, 465] on button "Log in" at bounding box center [650, 468] width 229 height 34
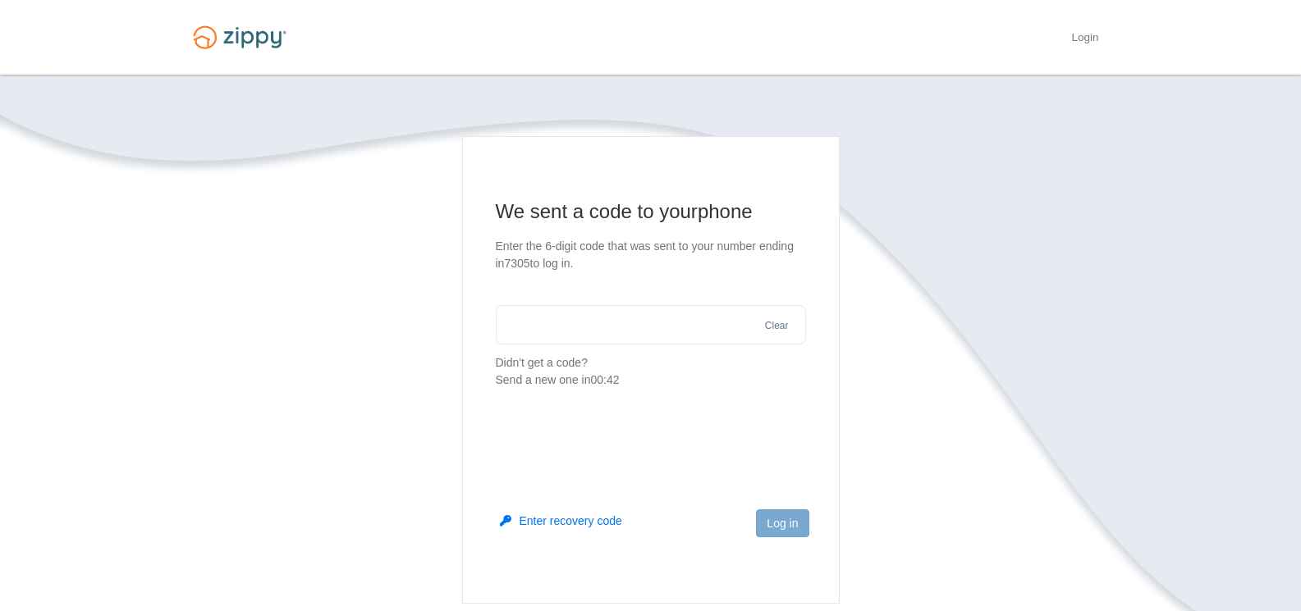
click at [601, 301] on section "We sent a code to your phone Enter the 6-digit code that was sent to your numbe…" at bounding box center [651, 294] width 310 height 190
click at [597, 314] on input "text" at bounding box center [651, 324] width 310 height 39
type input "******"
click at [785, 523] on button "Log in" at bounding box center [782, 524] width 53 height 28
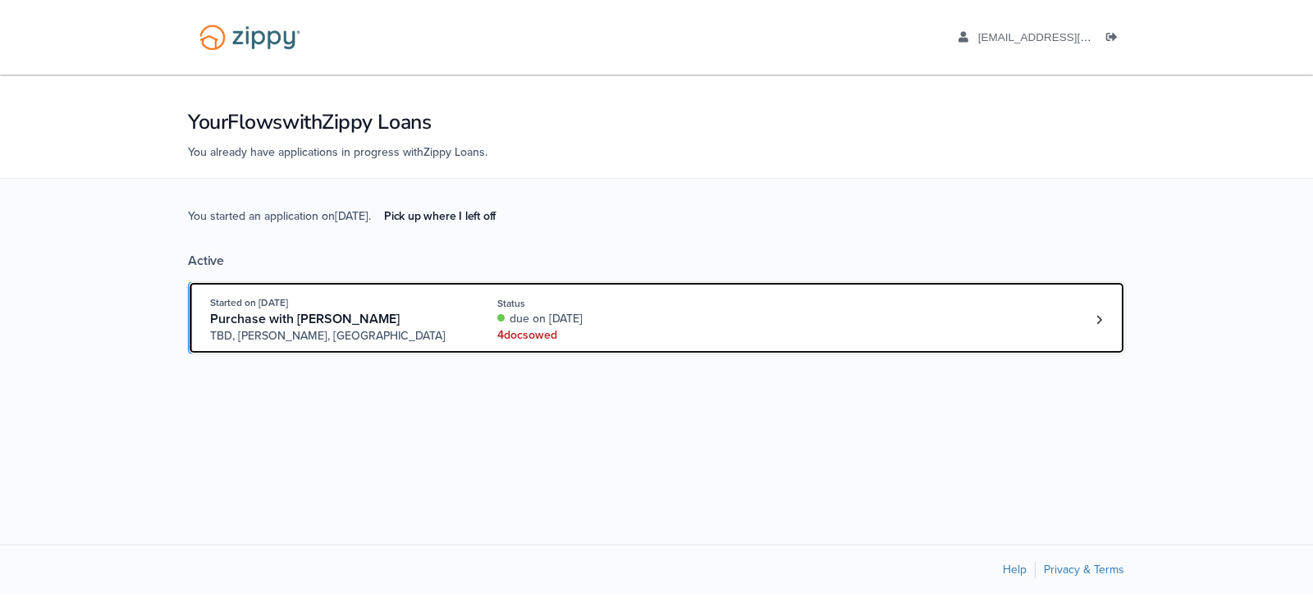
click at [526, 332] on div "4 doc s owed" at bounding box center [606, 335] width 219 height 16
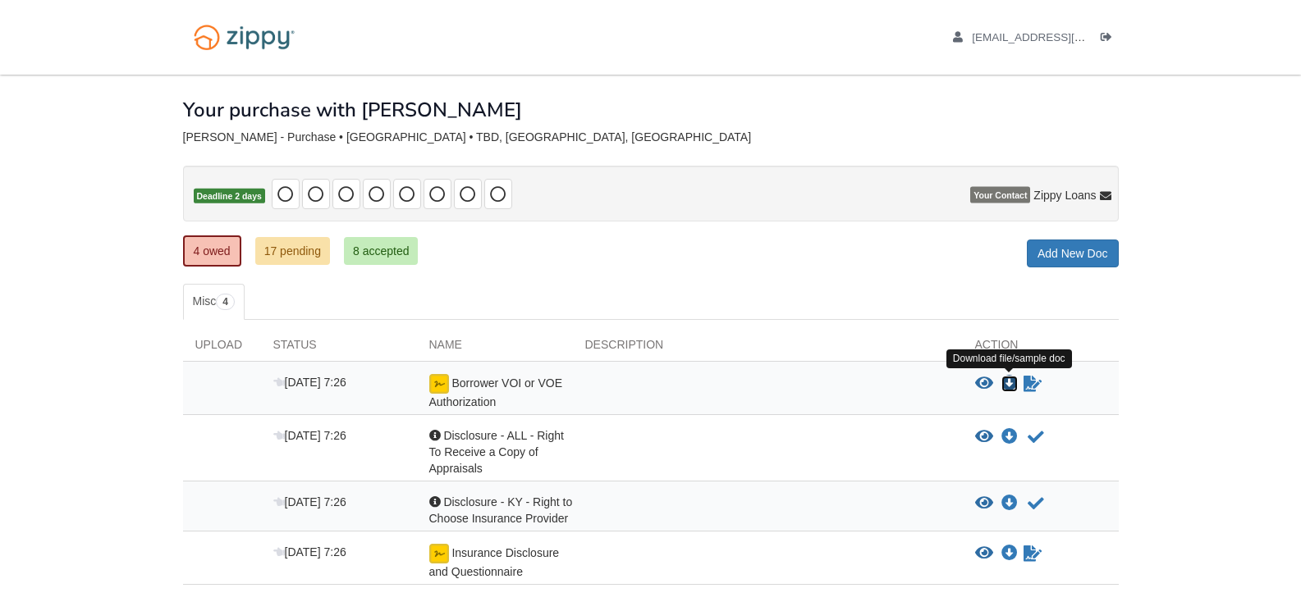
click at [1008, 381] on icon "Download Borrower VOI or VOE Authorization" at bounding box center [1009, 384] width 16 height 16
click at [223, 245] on link "4 owed" at bounding box center [212, 251] width 58 height 31
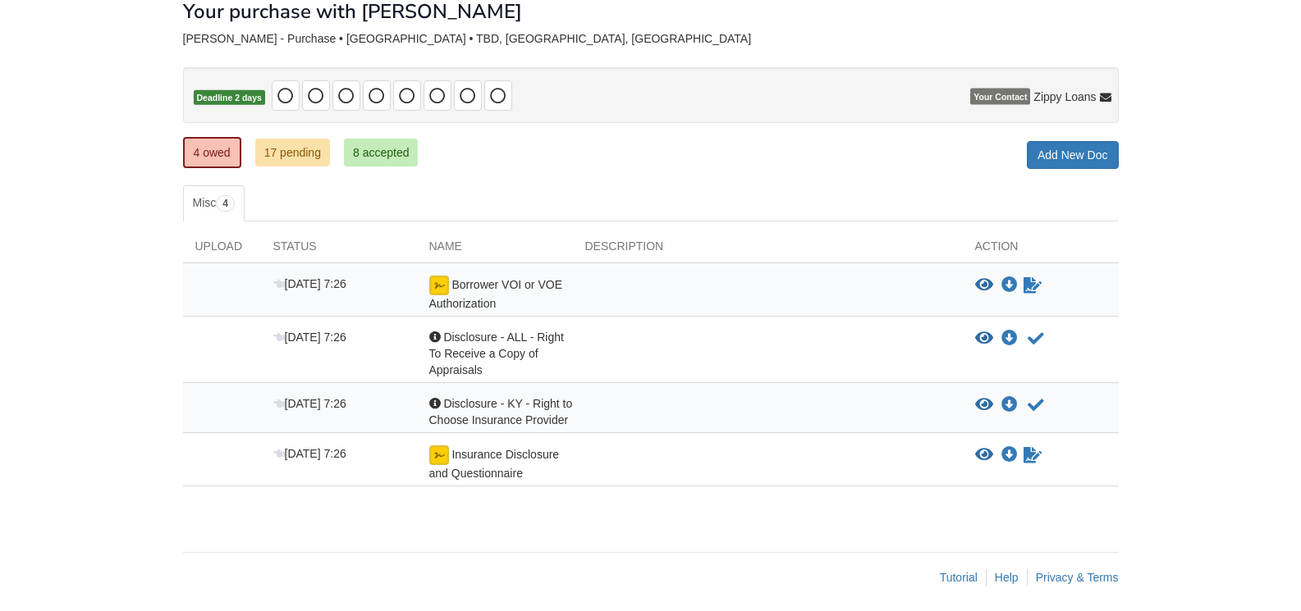
scroll to position [105, 0]
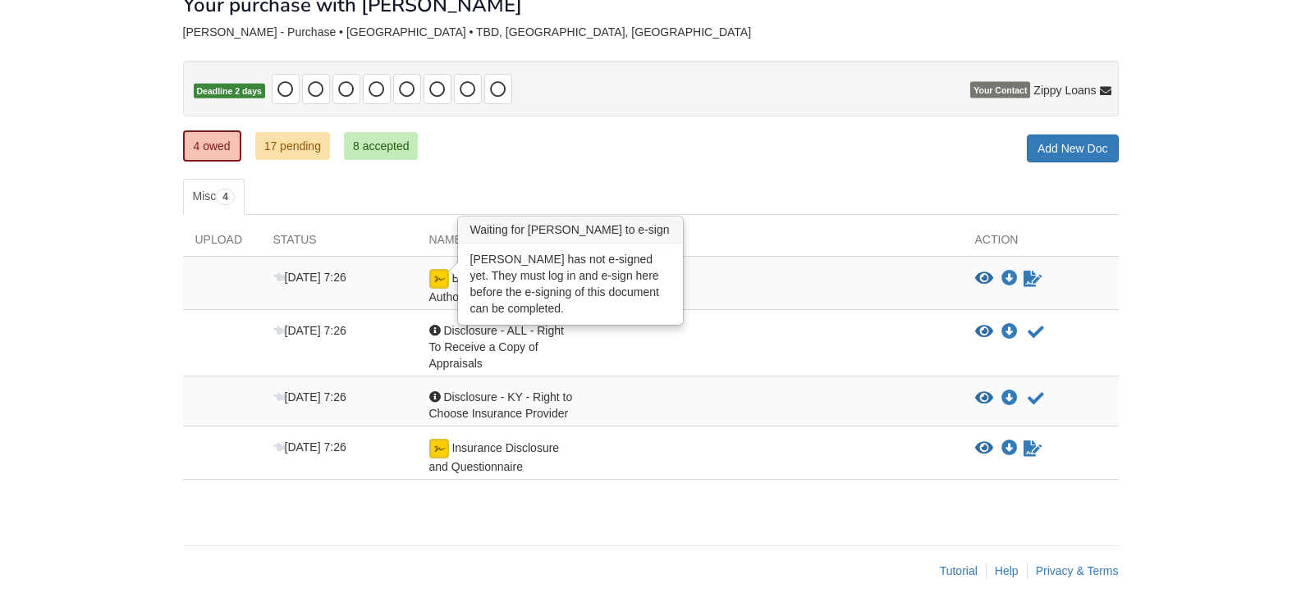
click at [437, 277] on img at bounding box center [439, 279] width 20 height 20
click at [438, 277] on img at bounding box center [439, 279] width 20 height 20
click at [442, 273] on img at bounding box center [439, 279] width 20 height 20
click at [437, 277] on img at bounding box center [439, 279] width 20 height 20
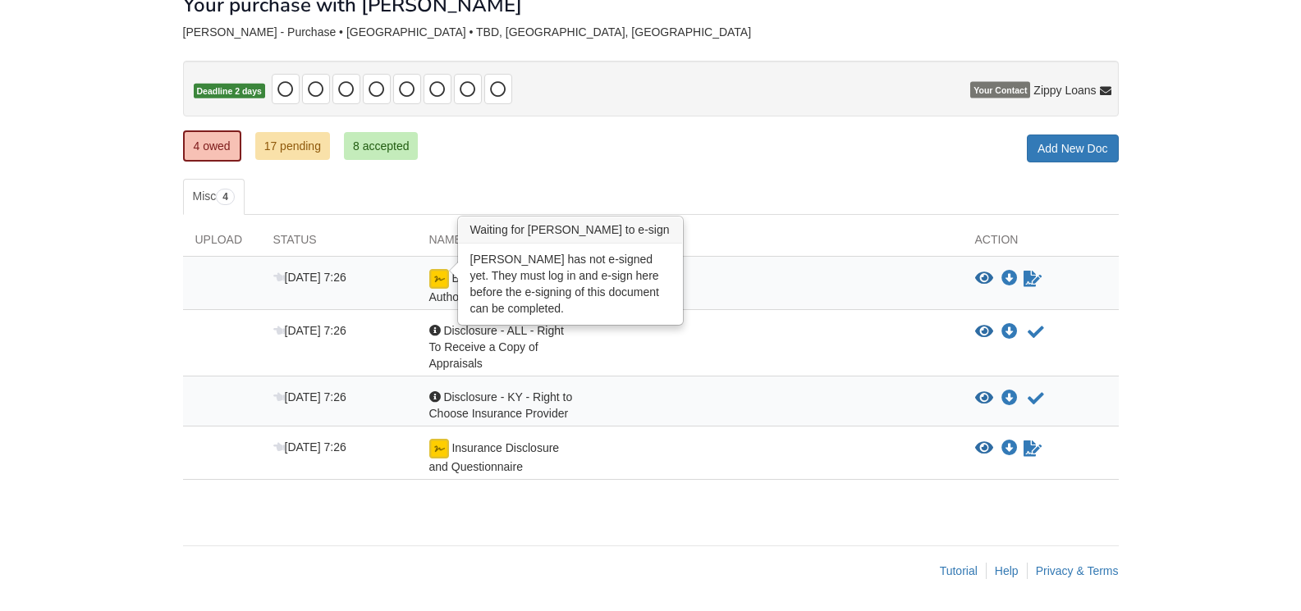
click at [437, 269] on img at bounding box center [439, 279] width 20 height 20
click at [432, 277] on img at bounding box center [439, 279] width 20 height 20
click at [435, 273] on img at bounding box center [439, 279] width 20 height 20
click at [442, 276] on img at bounding box center [439, 279] width 20 height 20
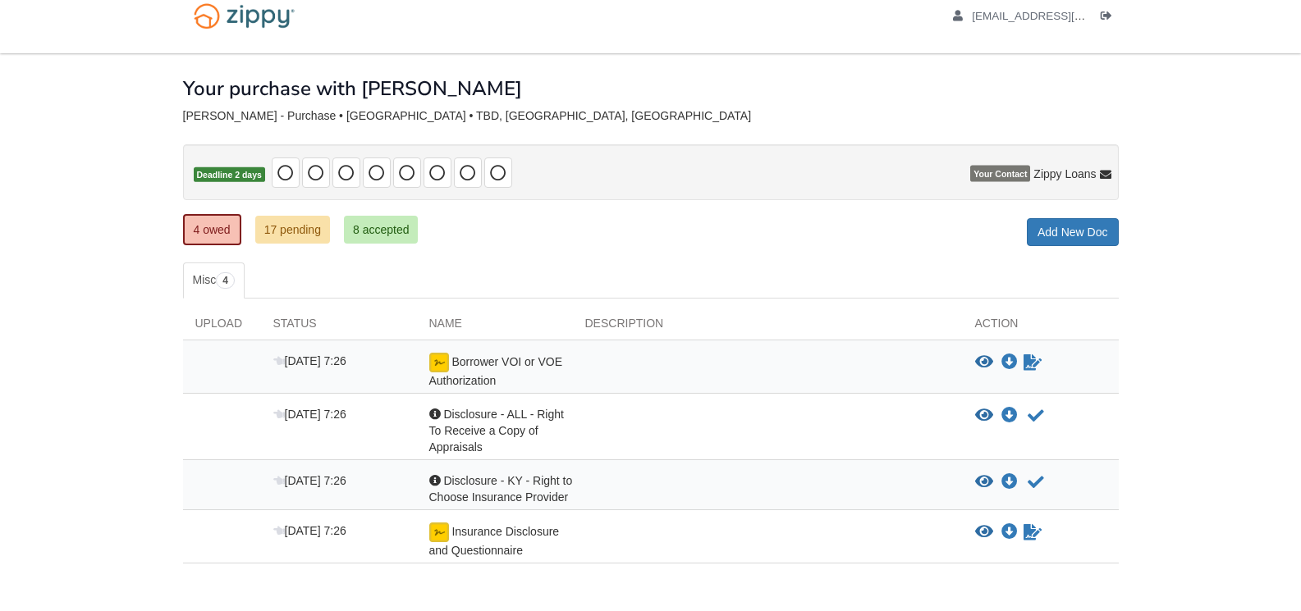
scroll to position [0, 0]
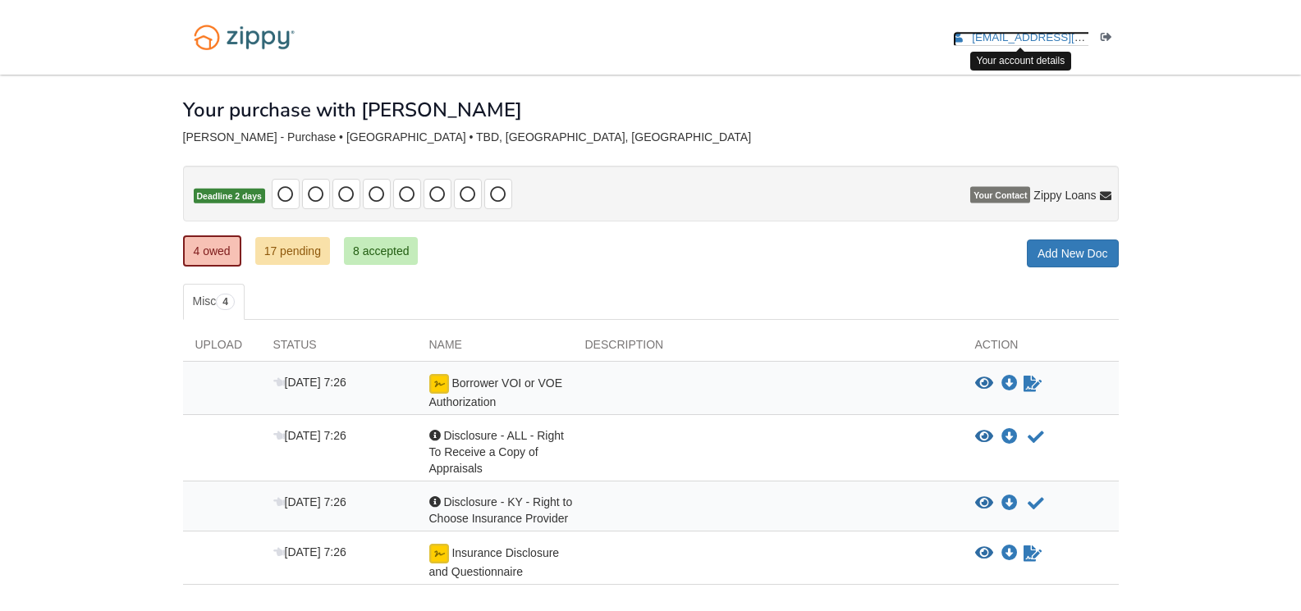
click at [1069, 34] on span "[EMAIL_ADDRESS][DOMAIN_NAME]" at bounding box center [1066, 37] width 188 height 12
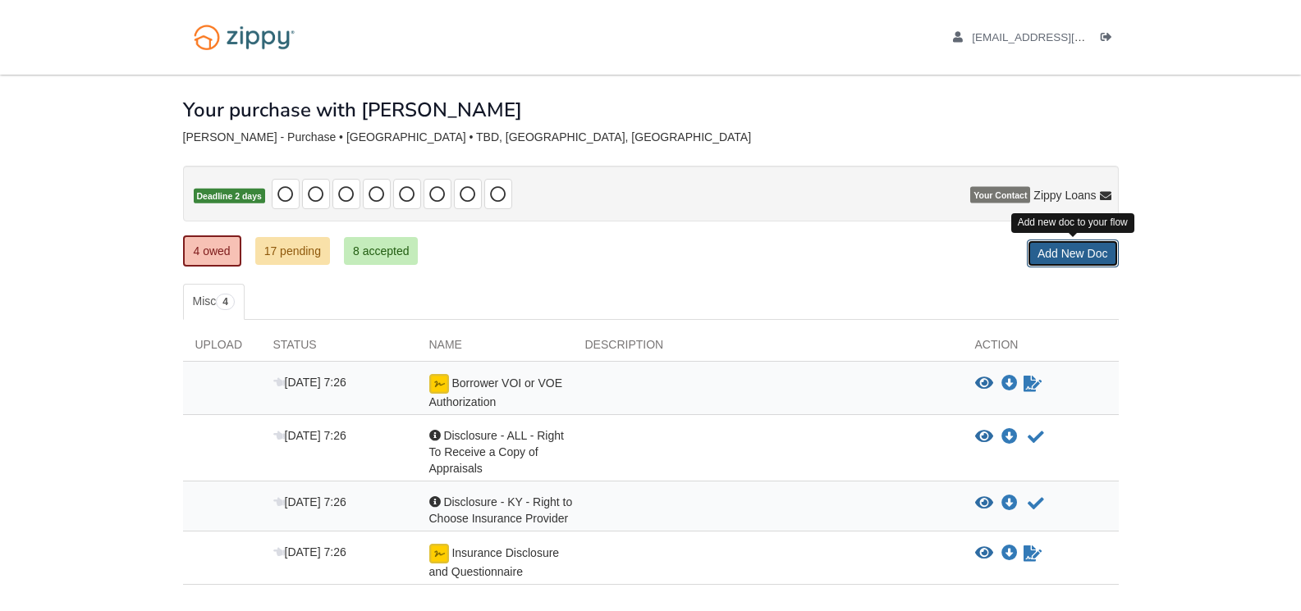
click at [1081, 254] on link "Add New Doc" at bounding box center [1073, 254] width 92 height 28
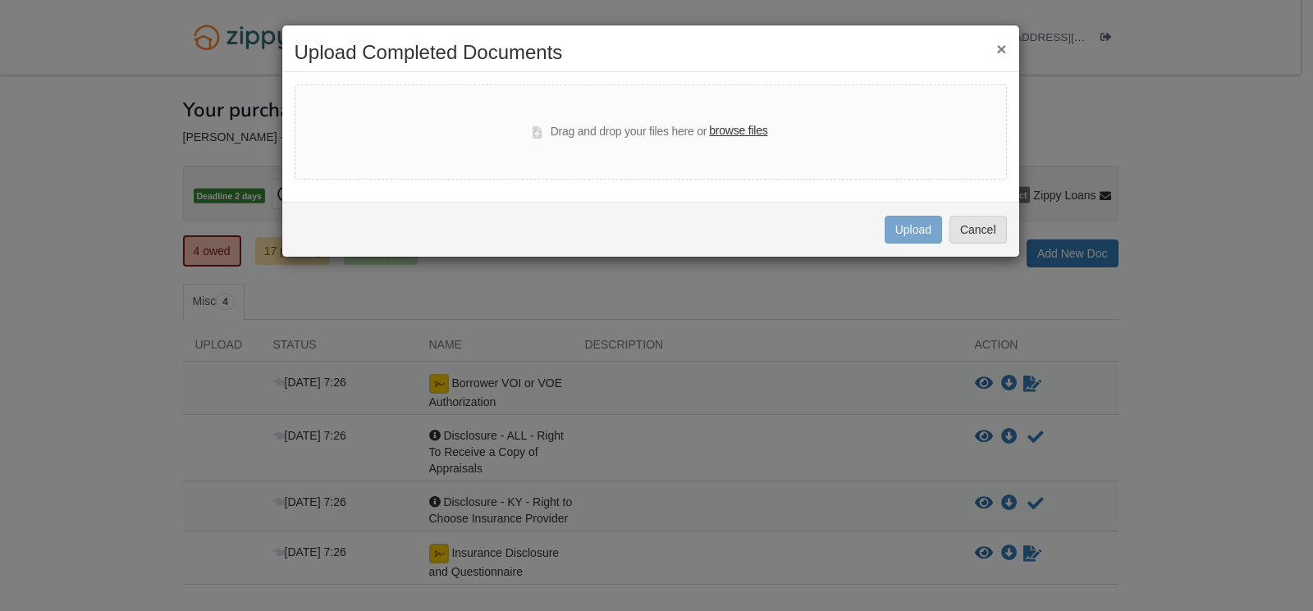
click at [721, 131] on label "browse files" at bounding box center [738, 131] width 58 height 18
click at [0, 0] on input "browse files" at bounding box center [0, 0] width 0 height 0
click at [989, 227] on button "Cancel" at bounding box center [978, 230] width 57 height 28
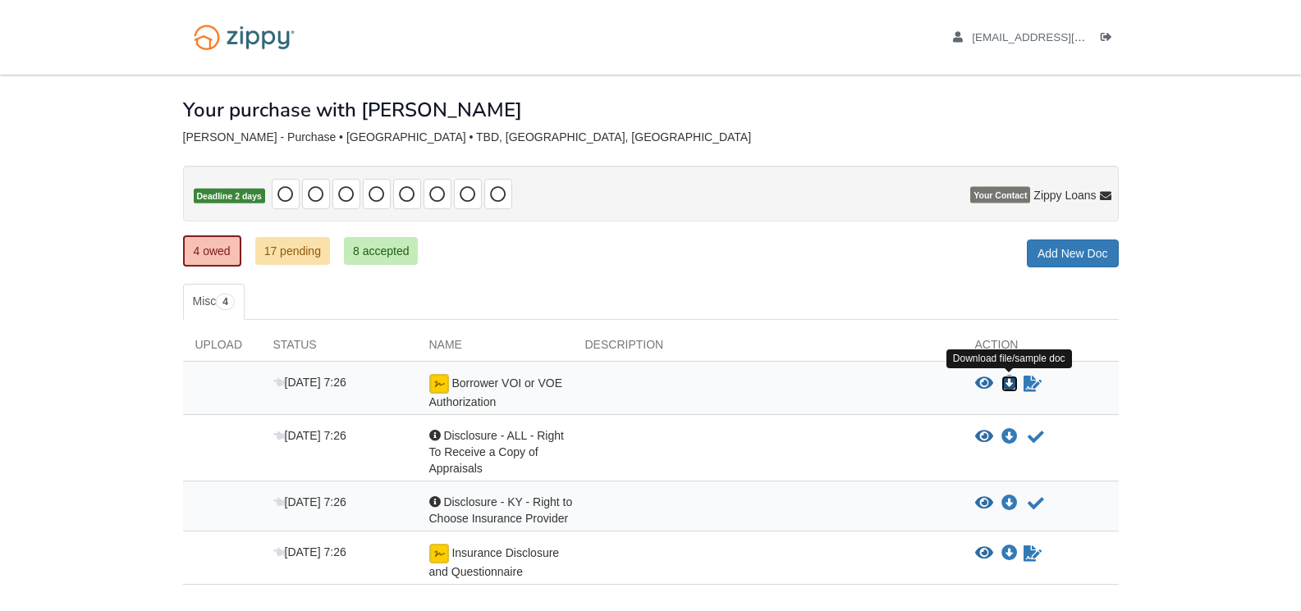
click at [1008, 380] on icon "Download Borrower VOI or VOE Authorization" at bounding box center [1009, 384] width 16 height 16
click at [277, 245] on link "17 pending" at bounding box center [292, 251] width 75 height 28
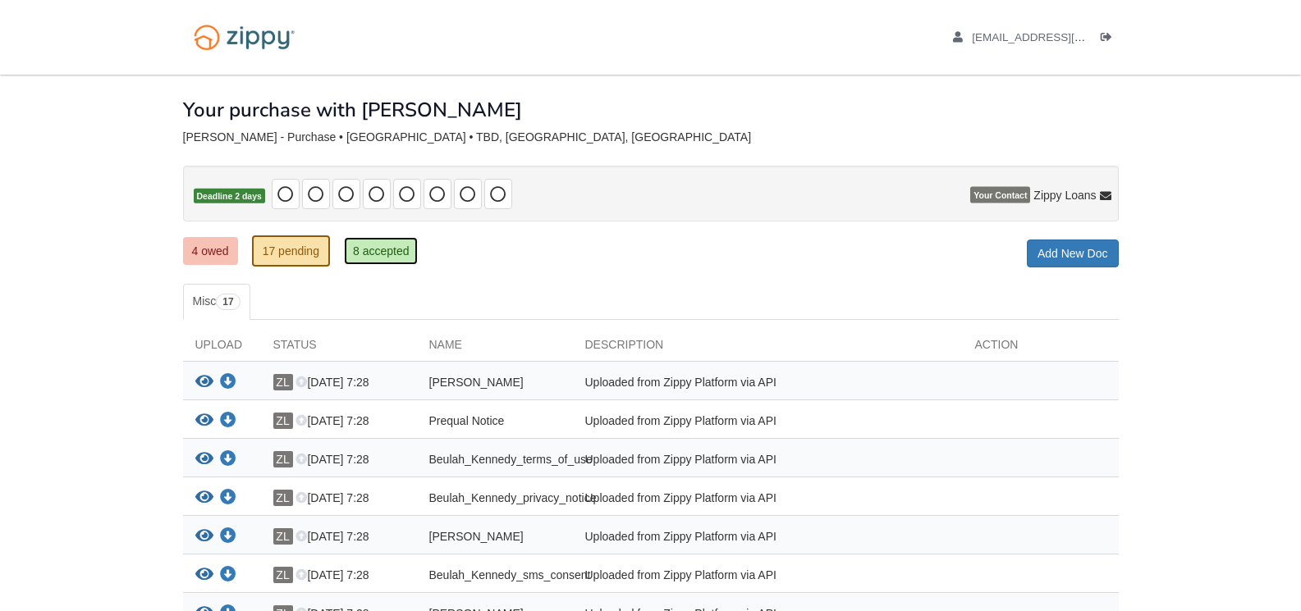
click at [375, 242] on link "8 accepted" at bounding box center [381, 251] width 75 height 28
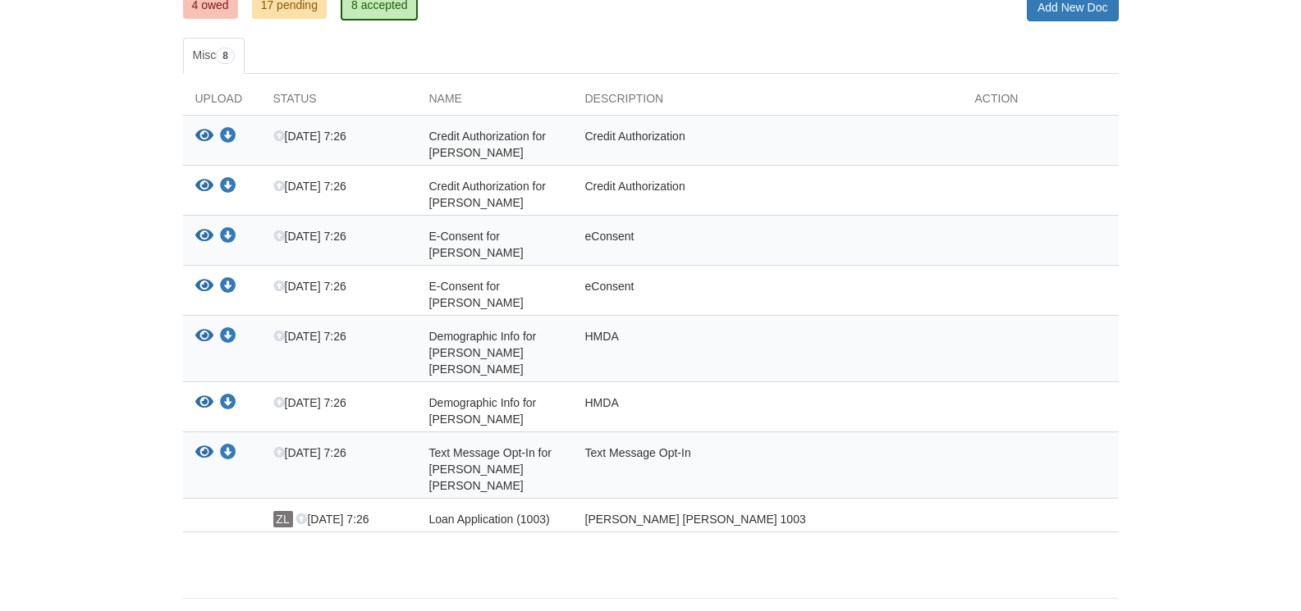
scroll to position [266, 0]
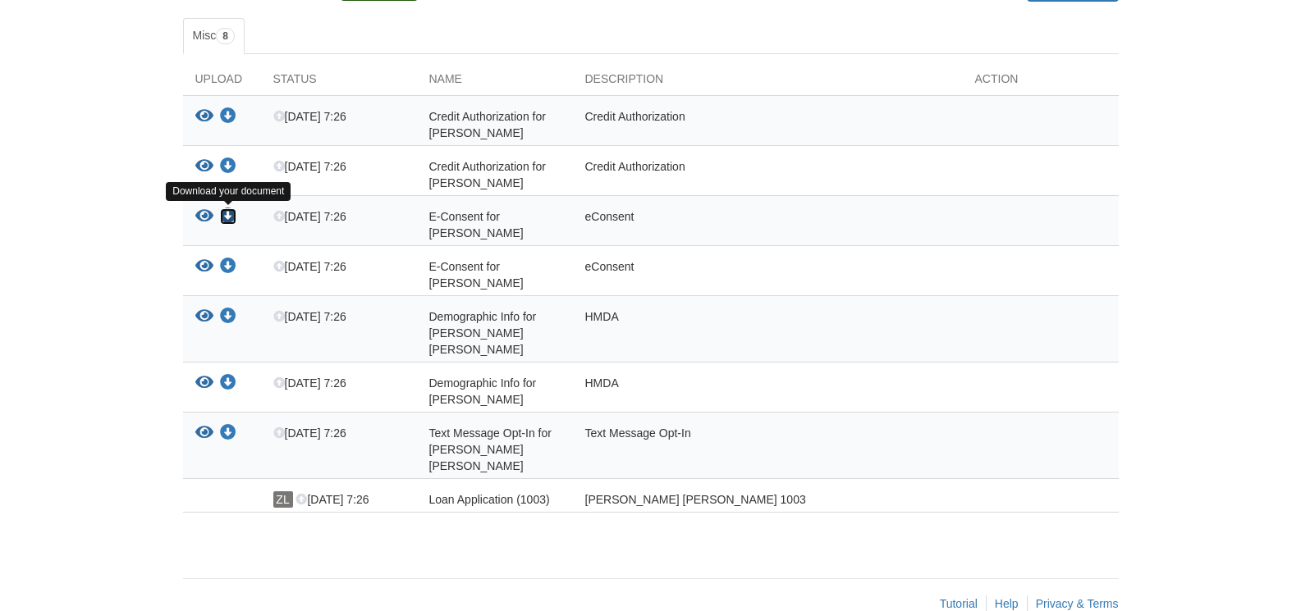
click at [228, 213] on icon "Download E-Consent for Beulah Kennedy" at bounding box center [228, 216] width 16 height 16
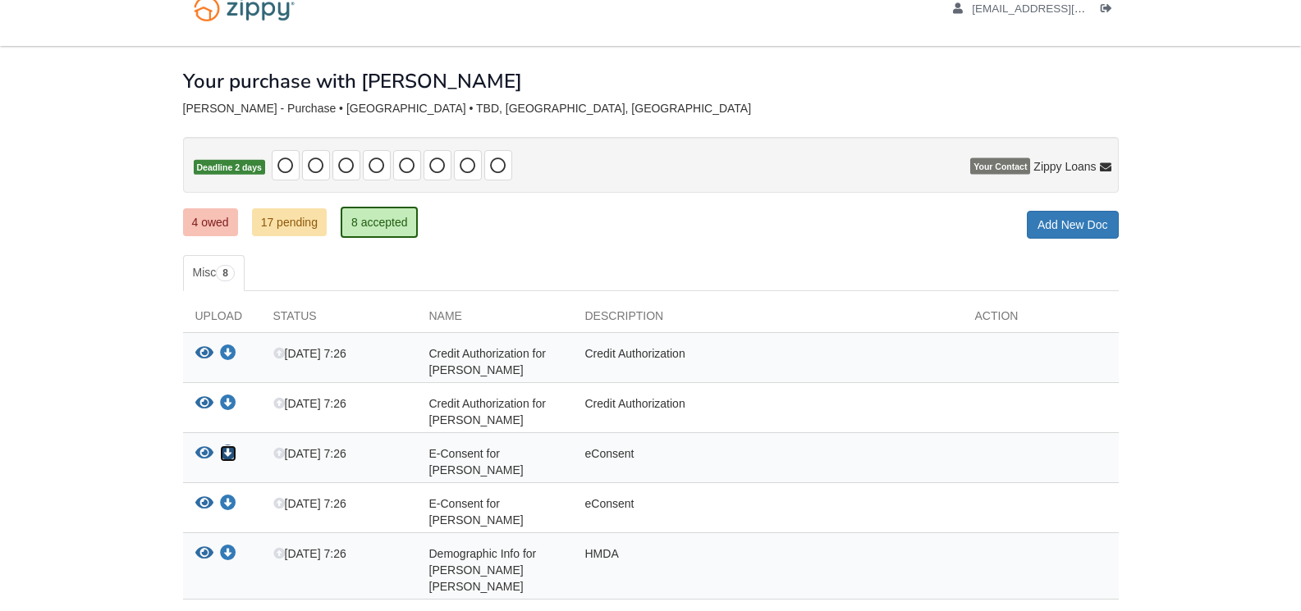
scroll to position [20, 0]
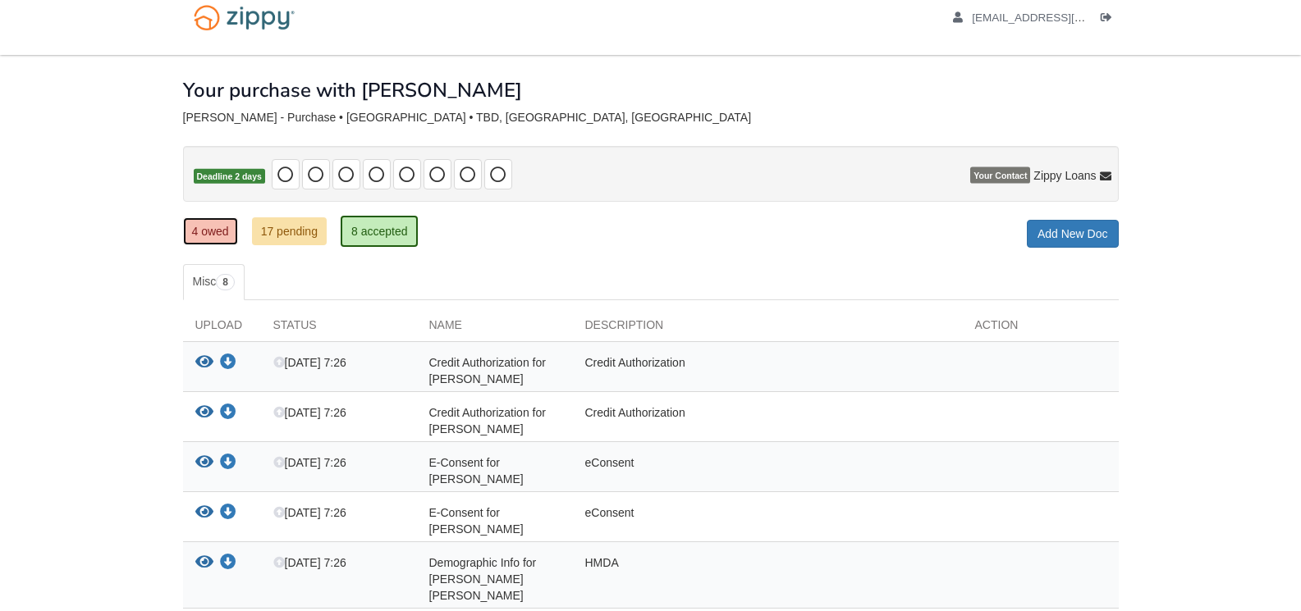
click at [210, 227] on link "4 owed" at bounding box center [210, 232] width 55 height 28
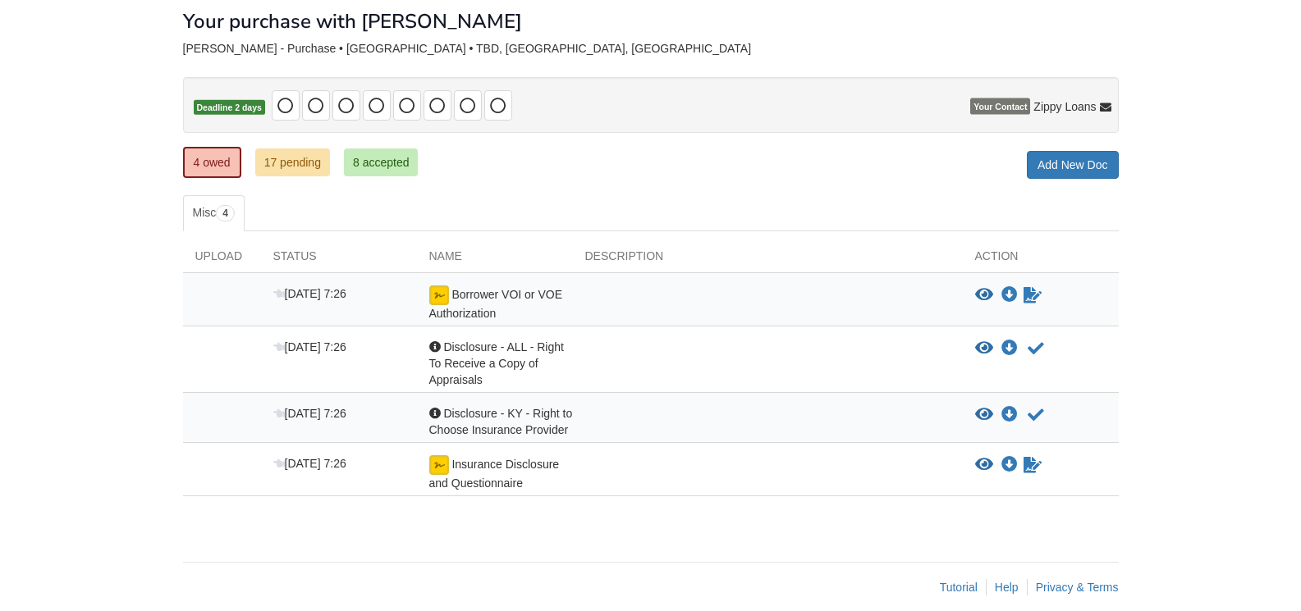
scroll to position [105, 0]
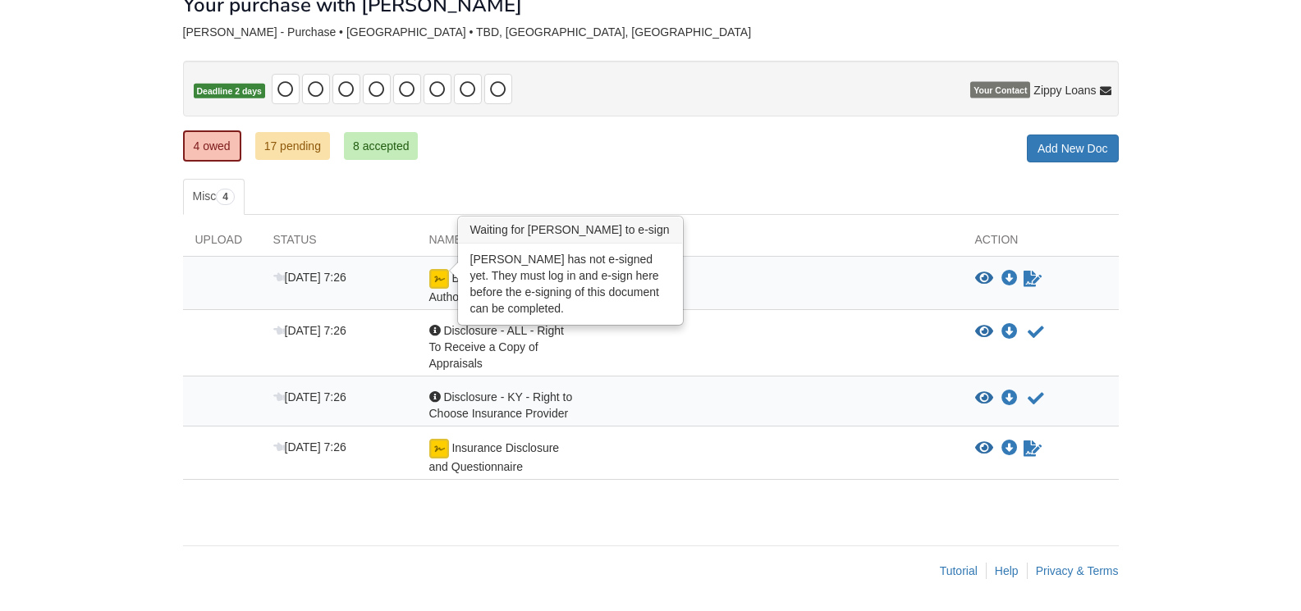
click at [437, 275] on img at bounding box center [439, 279] width 20 height 20
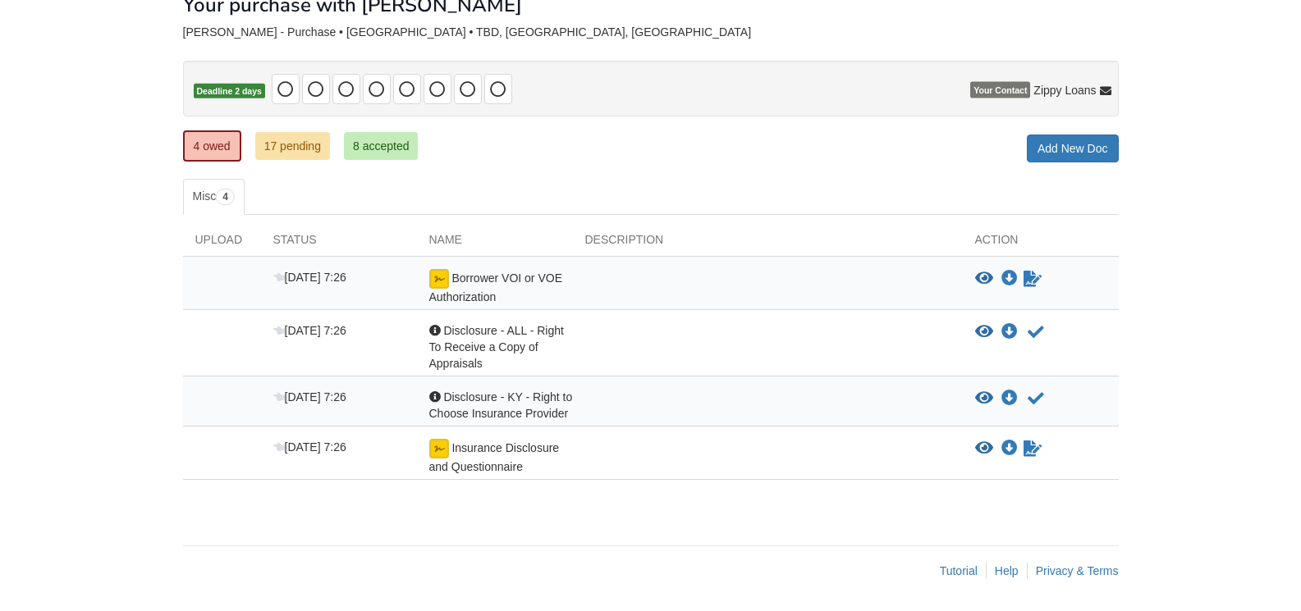
click at [554, 273] on span "Borrower VOI or VOE Authorization" at bounding box center [495, 288] width 133 height 32
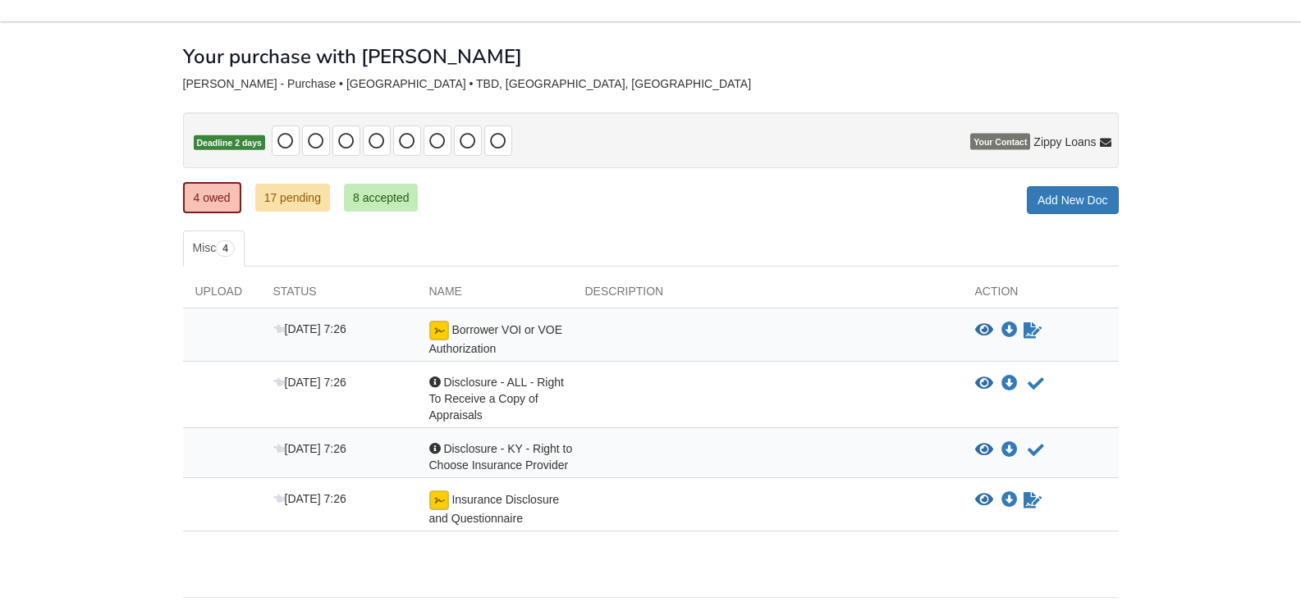
scroll to position [0, 0]
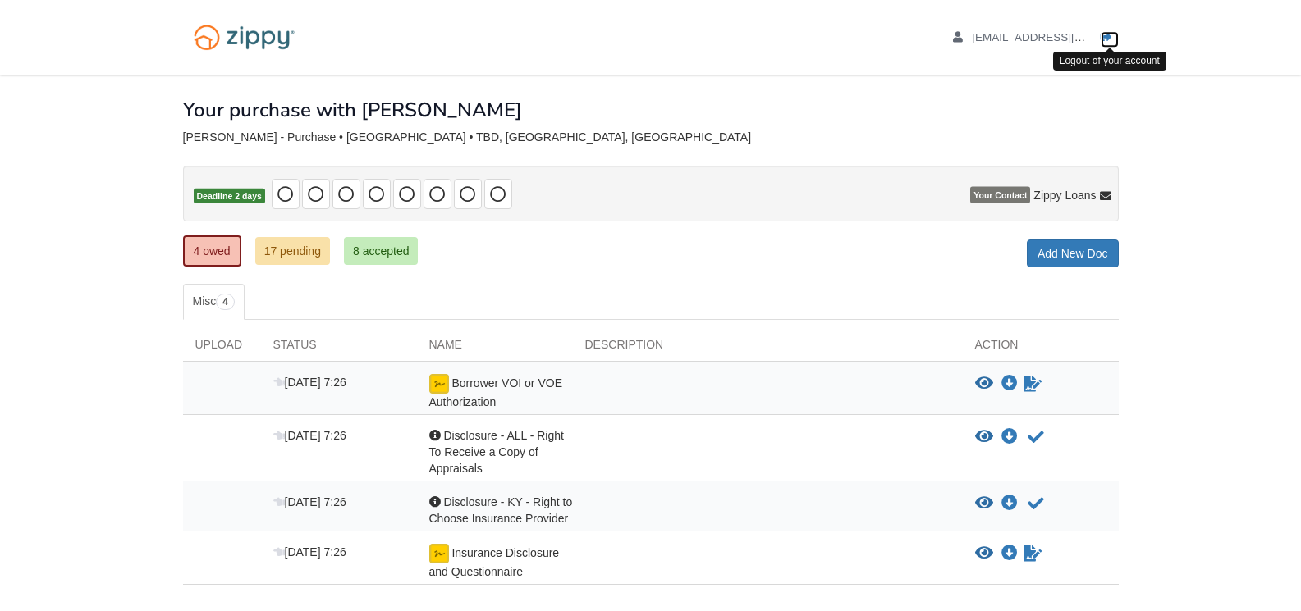
click at [1105, 34] on icon "Log out" at bounding box center [1106, 37] width 11 height 11
